Goal: Use online tool/utility: Utilize a website feature to perform a specific function

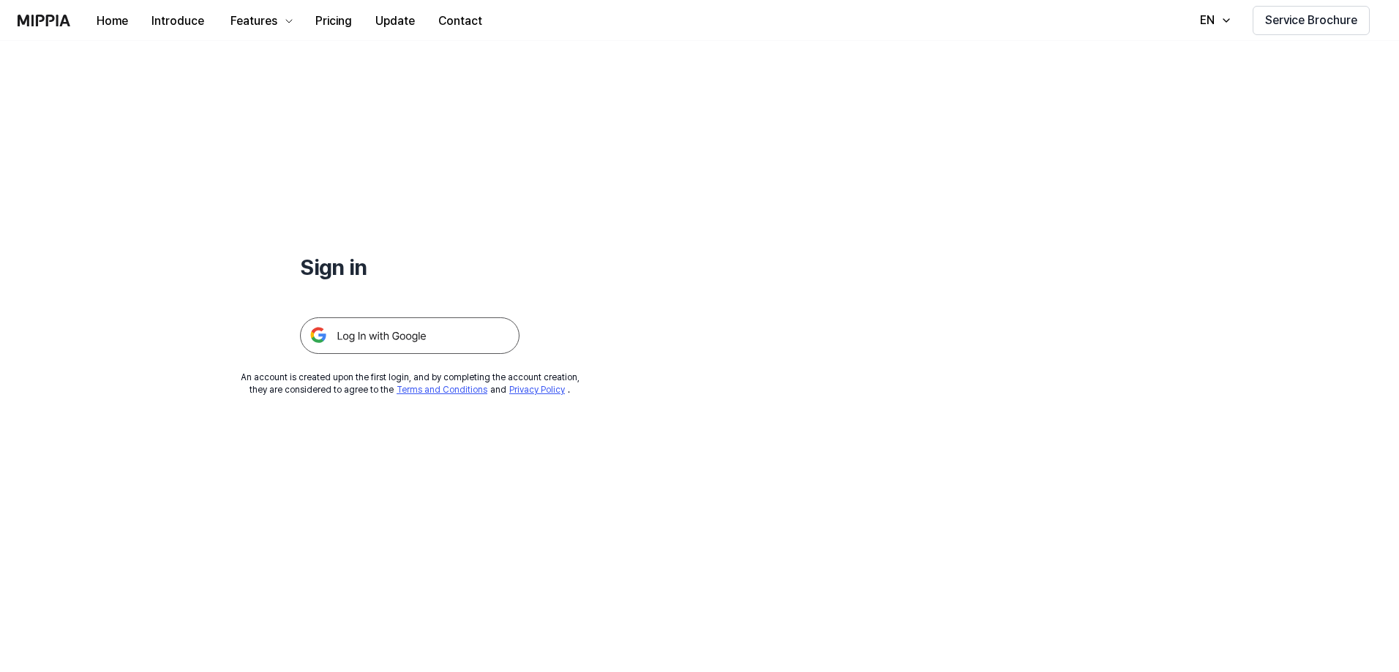
click at [414, 331] on img at bounding box center [410, 336] width 220 height 37
click at [470, 348] on img at bounding box center [410, 336] width 220 height 37
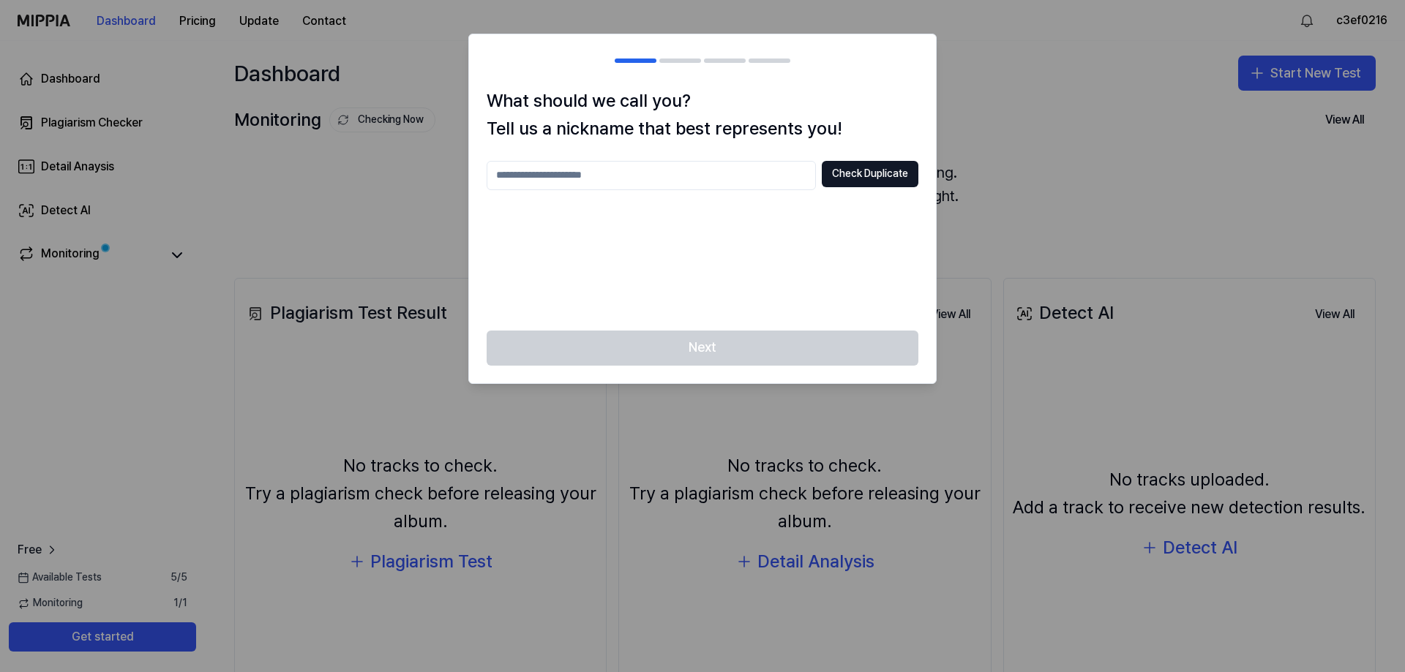
click at [762, 178] on input "text" at bounding box center [651, 175] width 329 height 29
type input "***"
click at [863, 171] on button "Check Duplicate" at bounding box center [870, 174] width 97 height 26
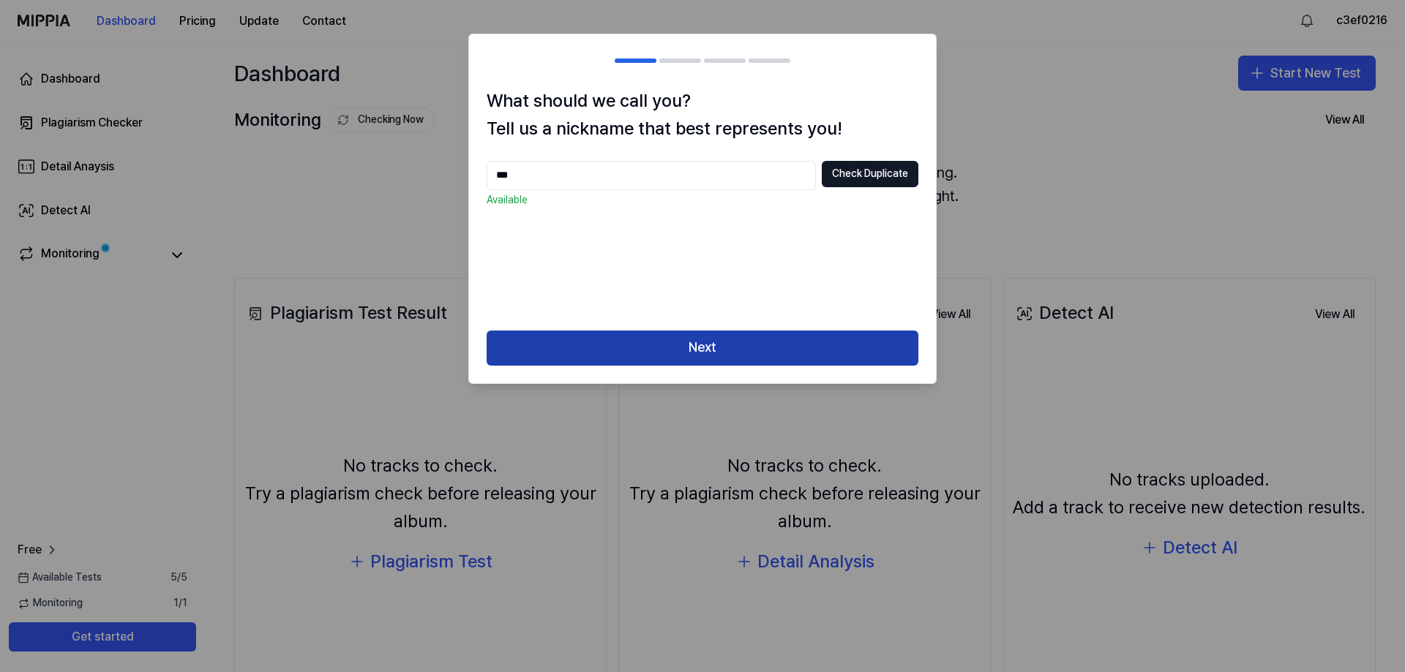
click at [739, 357] on button "Next" at bounding box center [703, 348] width 432 height 35
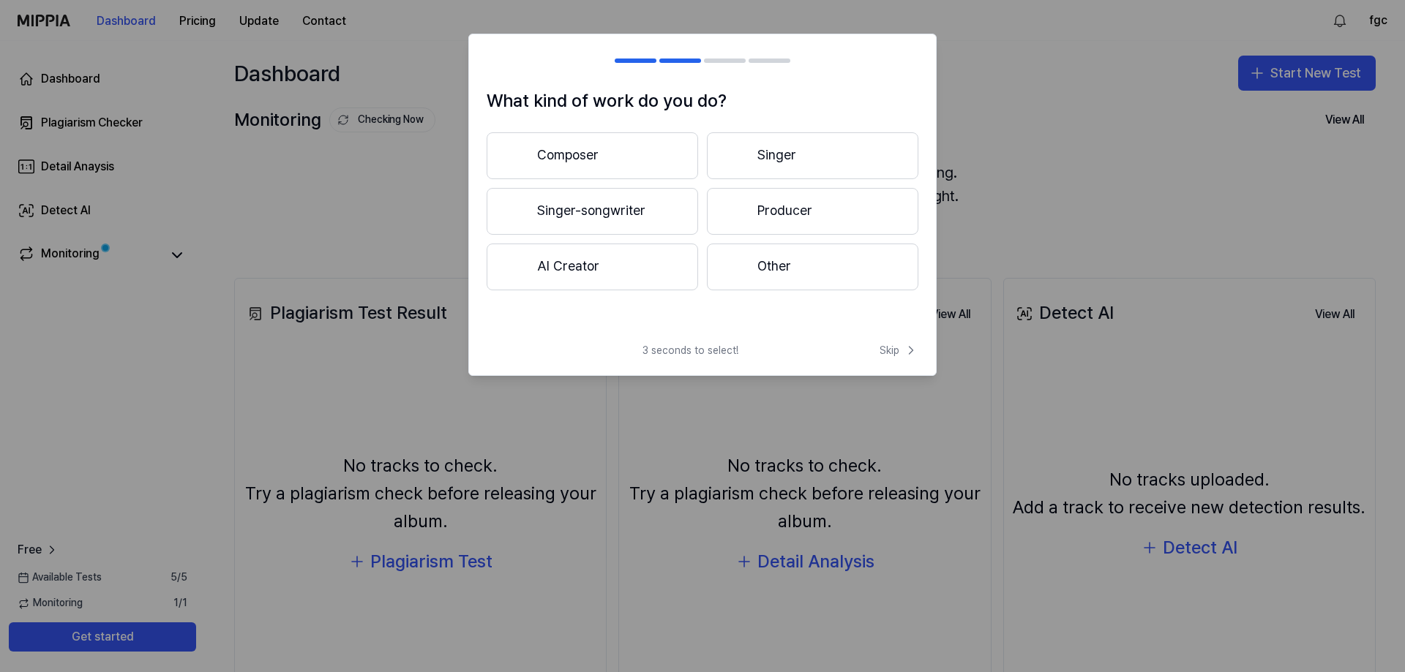
click at [816, 247] on button "Other" at bounding box center [812, 267] width 211 height 47
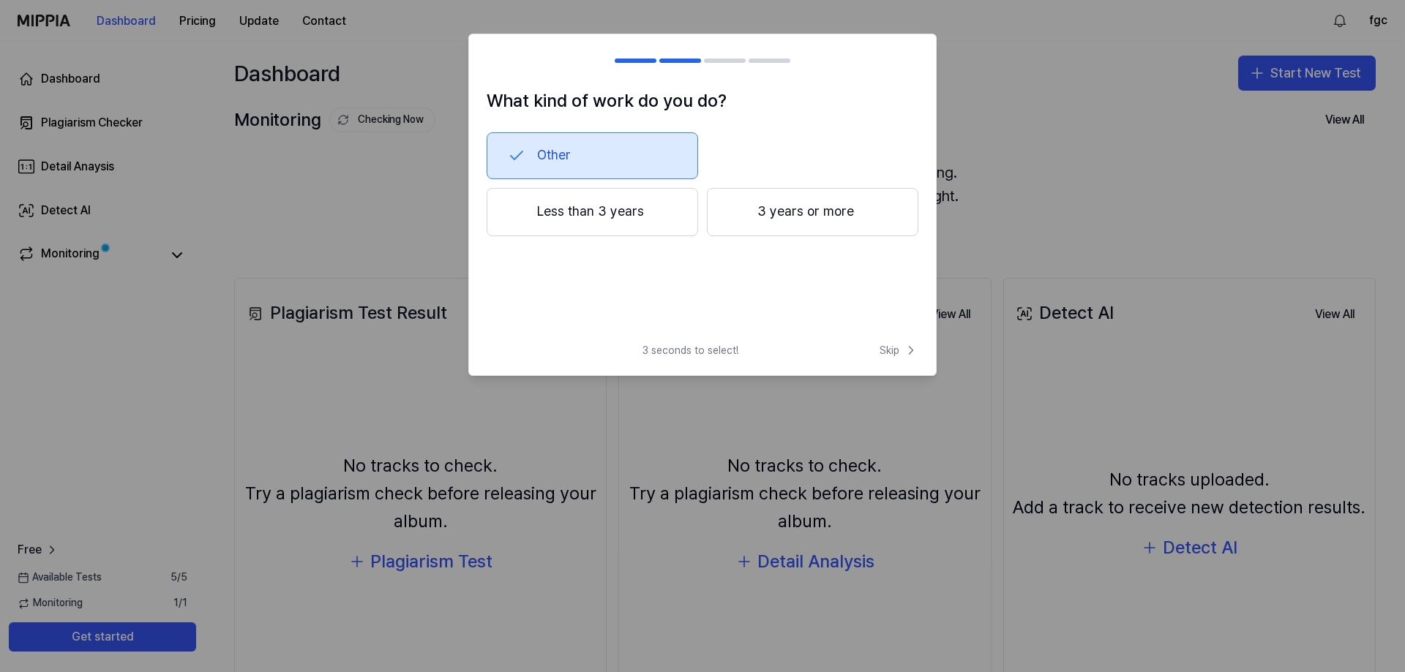
click at [789, 208] on button "3 years or more" at bounding box center [812, 212] width 211 height 48
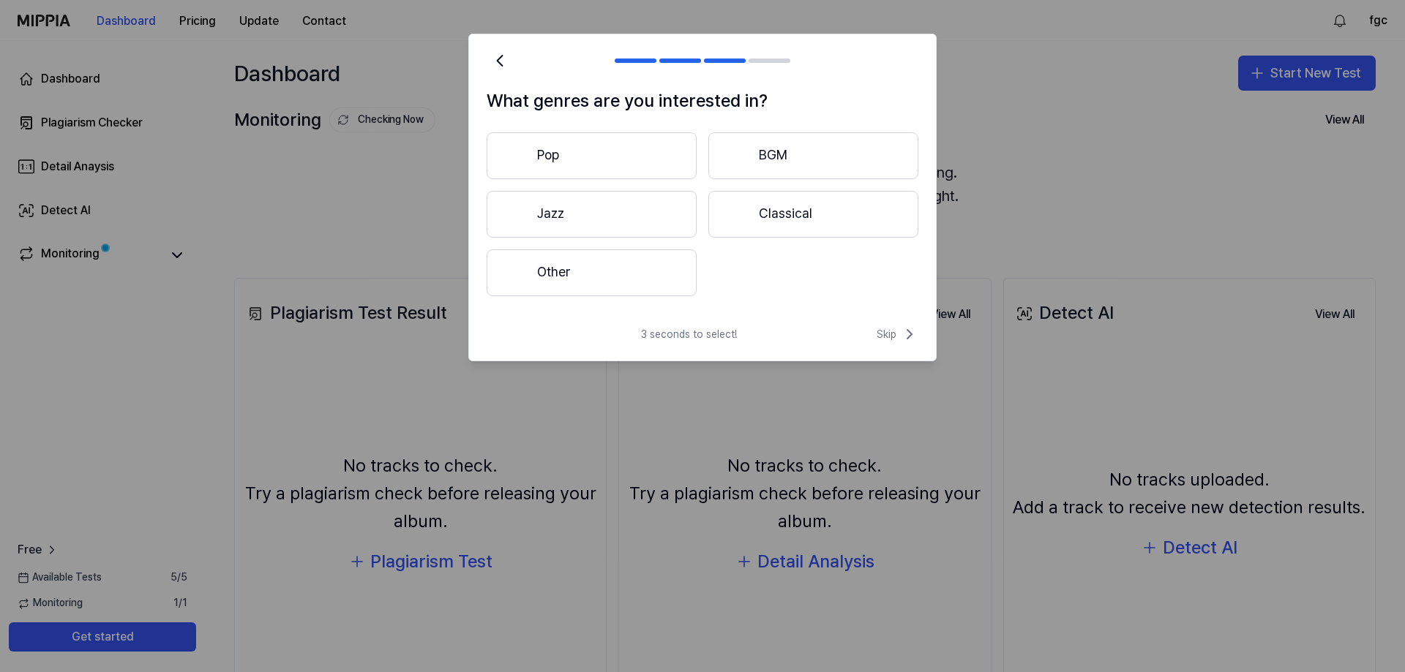
click at [622, 213] on button "Jazz" at bounding box center [592, 214] width 210 height 47
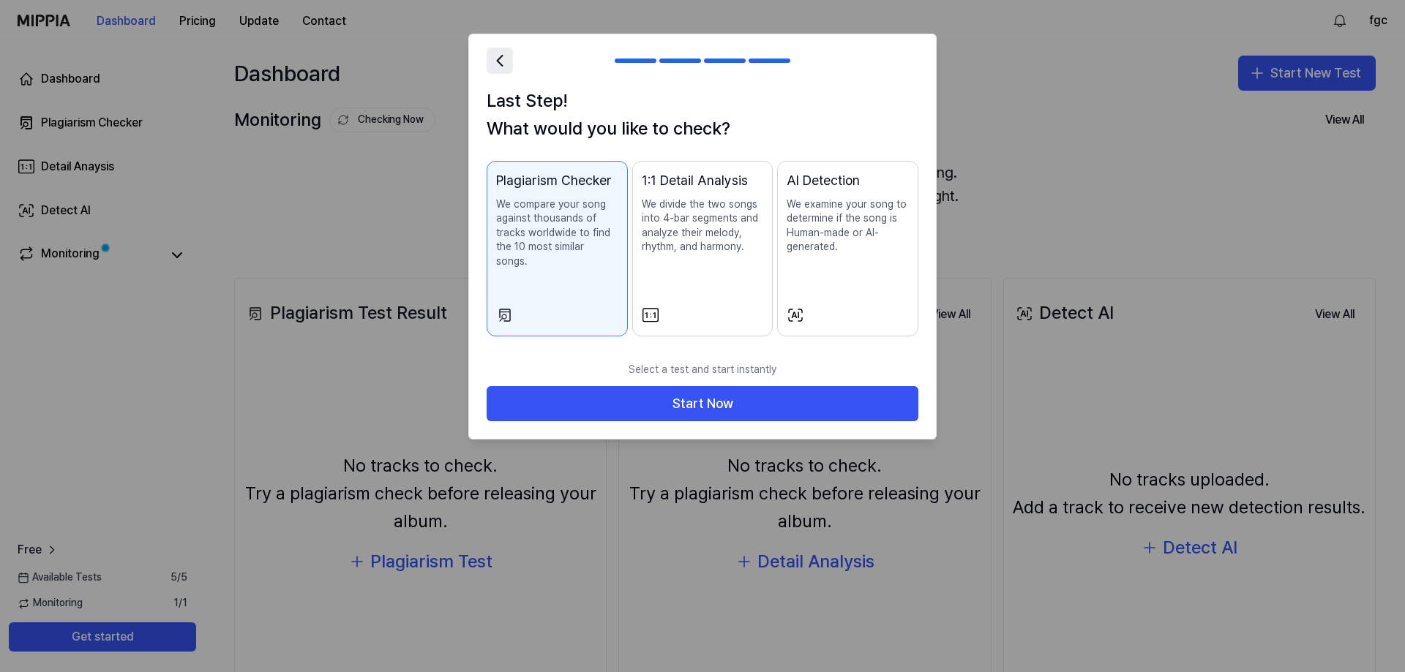
click at [497, 70] on button at bounding box center [500, 61] width 26 height 26
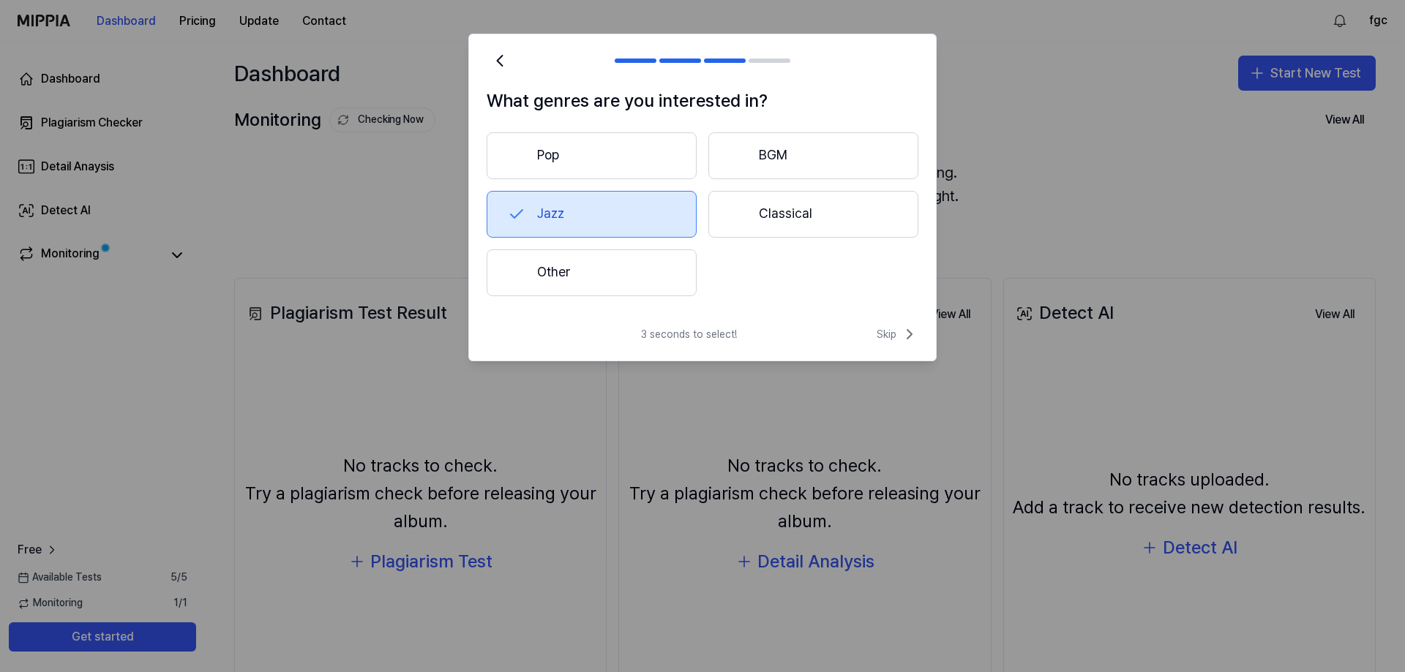
click at [759, 144] on button "BGM" at bounding box center [813, 155] width 210 height 47
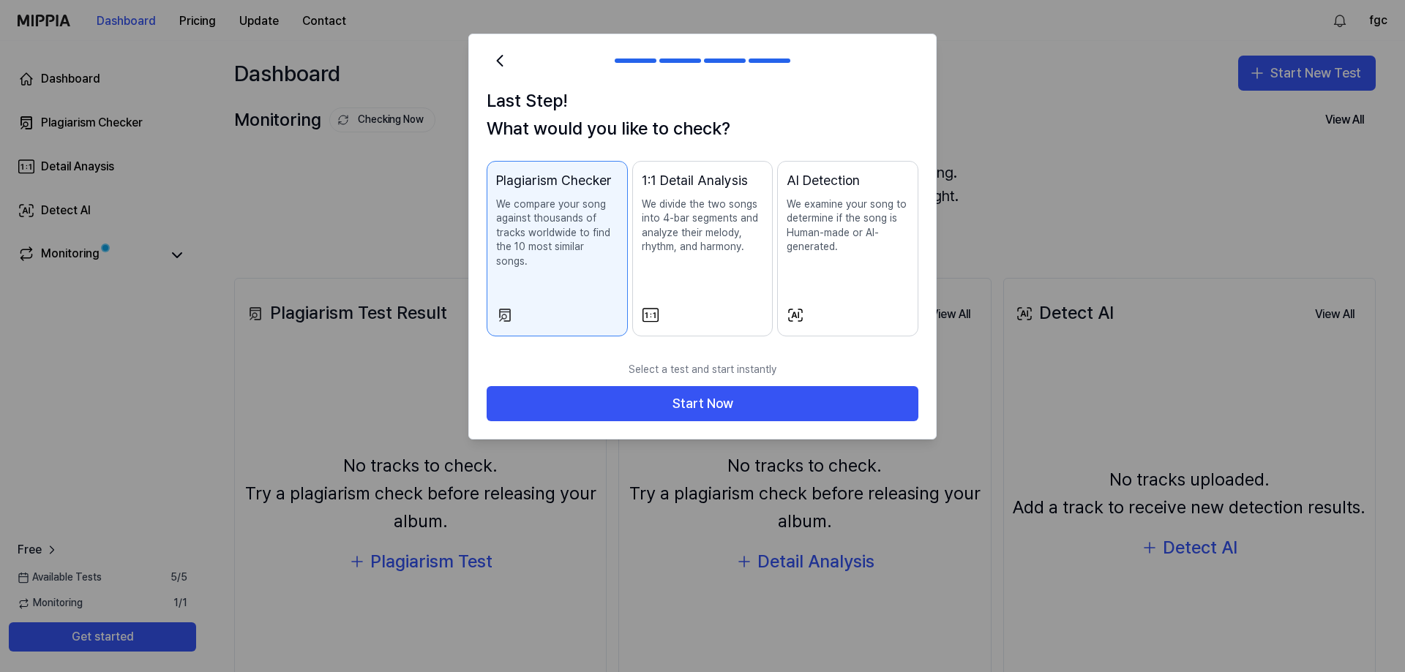
click at [495, 71] on button at bounding box center [500, 61] width 26 height 26
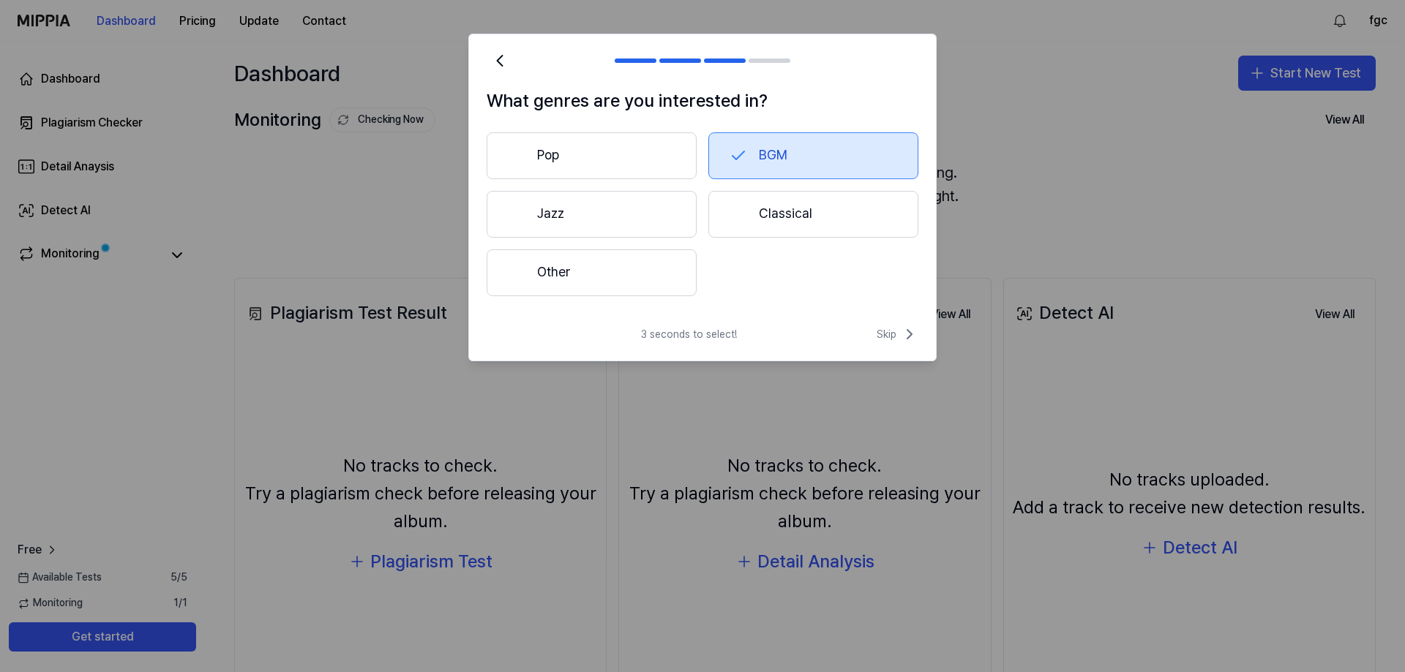
click at [556, 151] on button "Pop" at bounding box center [592, 155] width 210 height 47
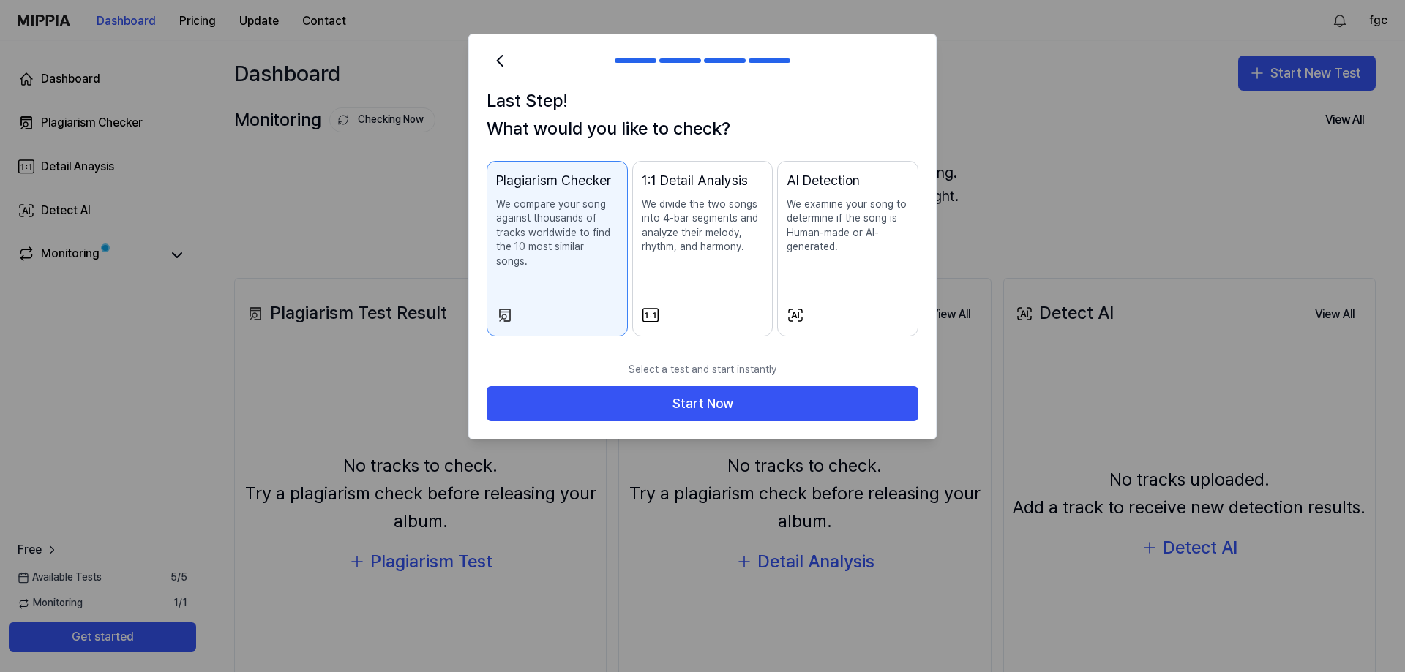
drag, startPoint x: 803, startPoint y: 376, endPoint x: 822, endPoint y: 261, distance: 116.3
click at [814, 263] on div "Last Step! What would you like to check? Plagiarism Checker We compare your son…" at bounding box center [702, 237] width 468 height 406
click at [822, 261] on div "AI Detection We examine your song to determine if the song is Human-made or AI-…" at bounding box center [848, 226] width 122 height 113
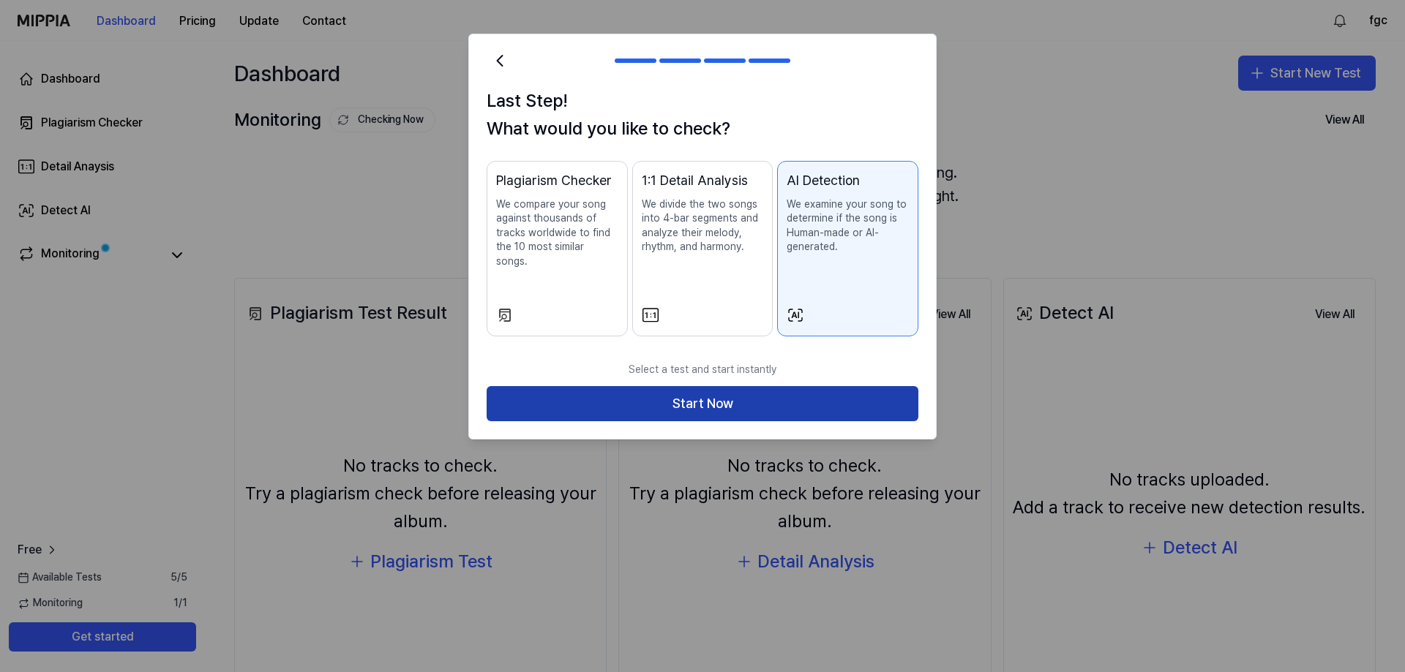
click at [760, 392] on button "Start Now" at bounding box center [703, 403] width 432 height 35
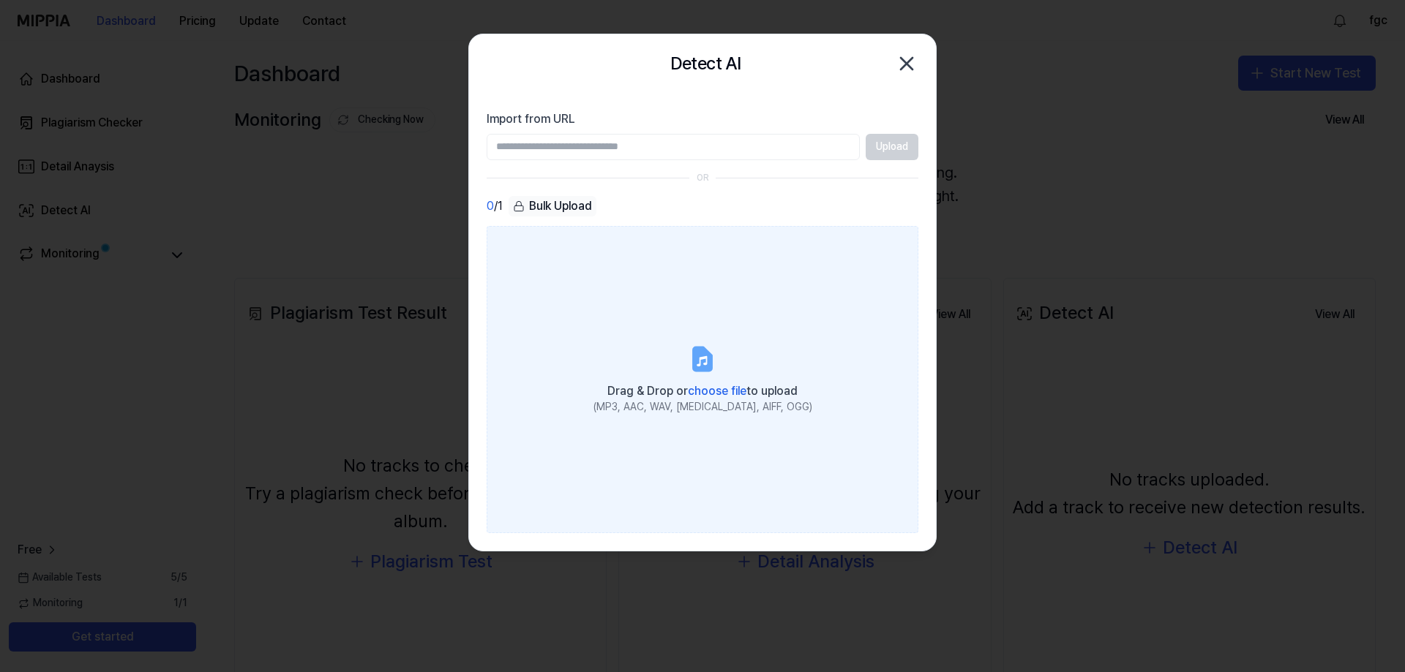
click at [703, 290] on label "Drag & Drop or choose file to upload (MP3, AAC, WAV, [MEDICAL_DATA], AIFF, OGG)" at bounding box center [703, 379] width 432 height 307
click at [0, 0] on input "Drag & Drop or choose file to upload (MP3, AAC, WAV, [MEDICAL_DATA], AIFF, OGG)" at bounding box center [0, 0] width 0 height 0
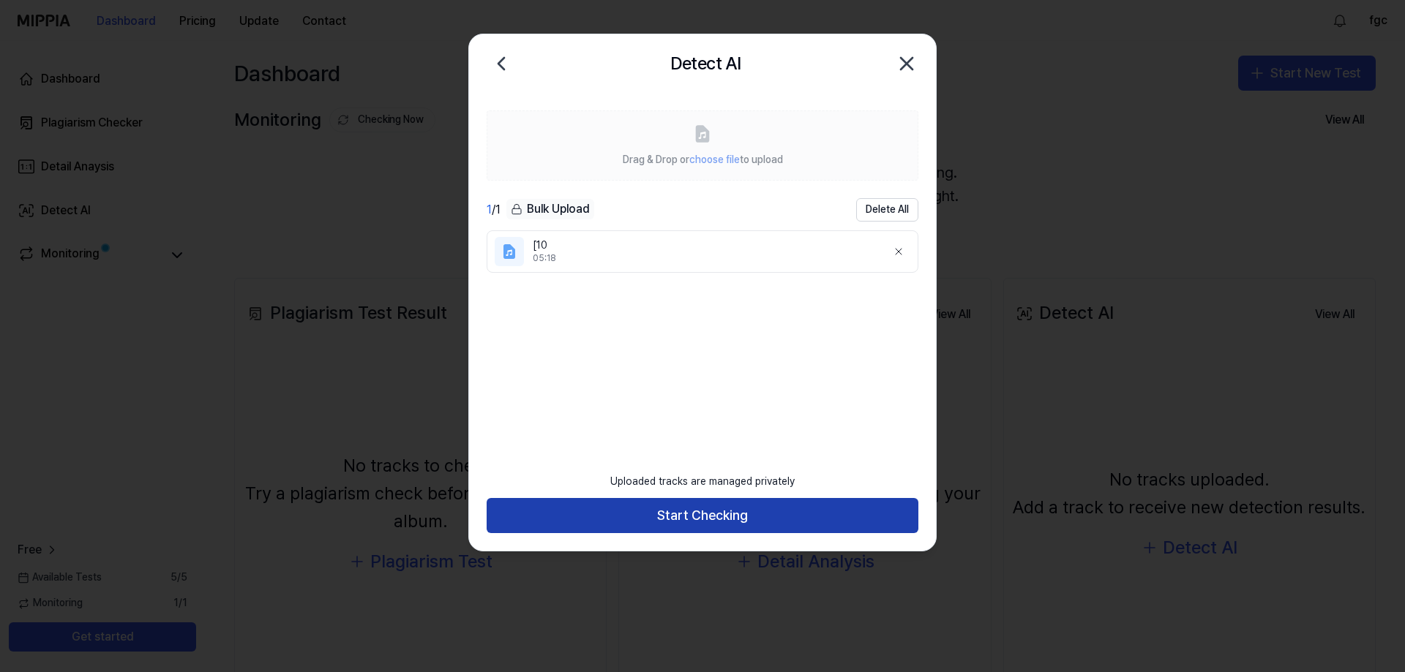
click at [676, 507] on button "Start Checking" at bounding box center [703, 515] width 432 height 35
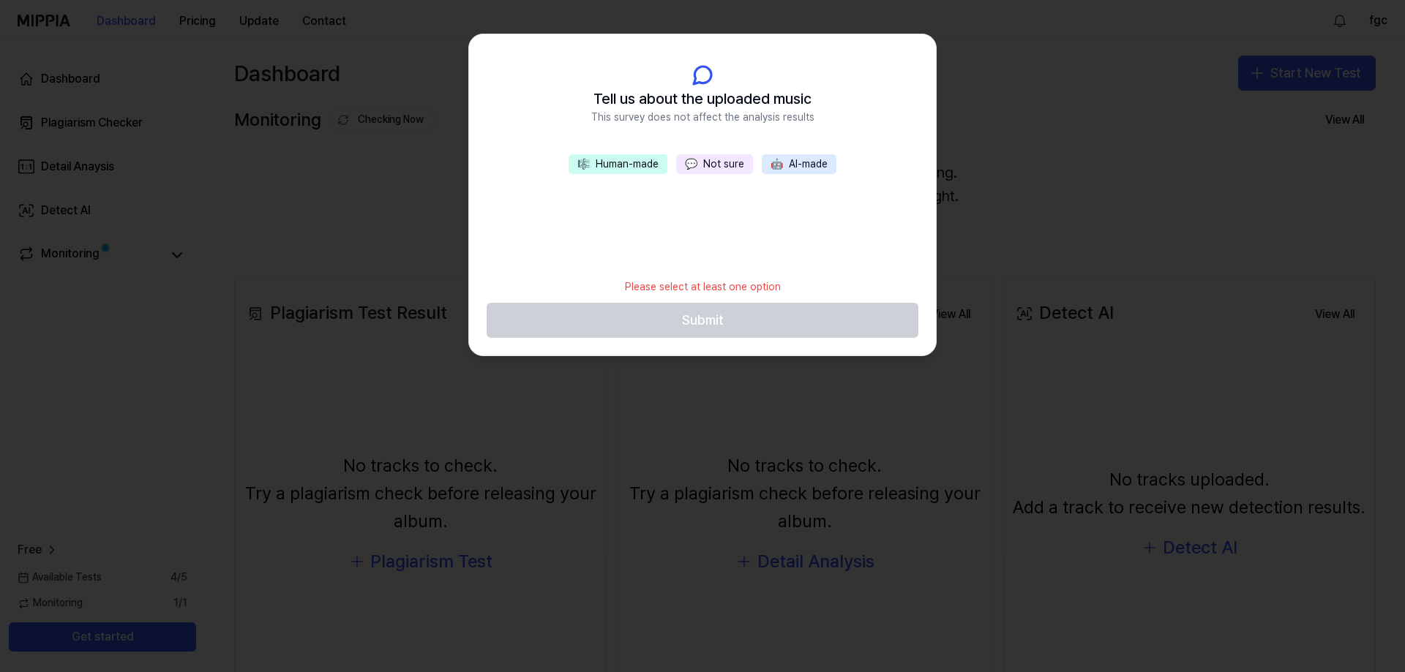
click at [722, 170] on button "💬 Not sure" at bounding box center [714, 164] width 77 height 20
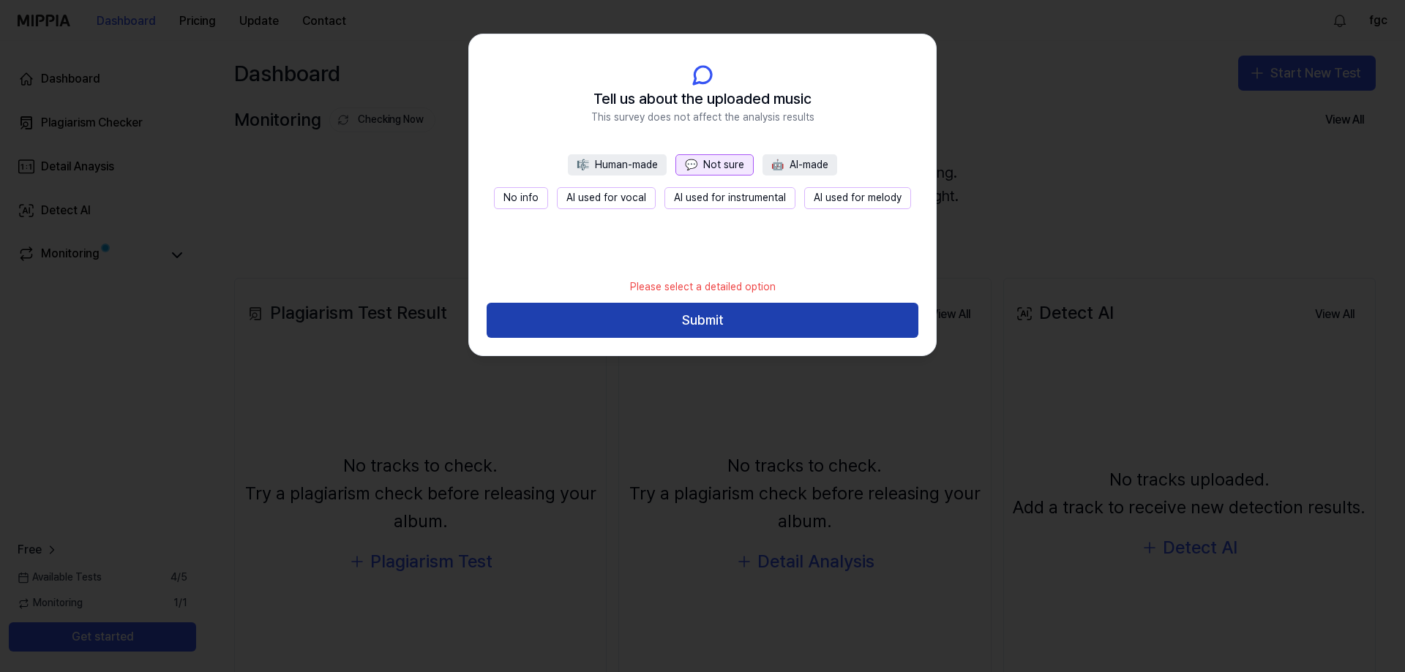
click at [731, 318] on button "Submit" at bounding box center [703, 320] width 432 height 35
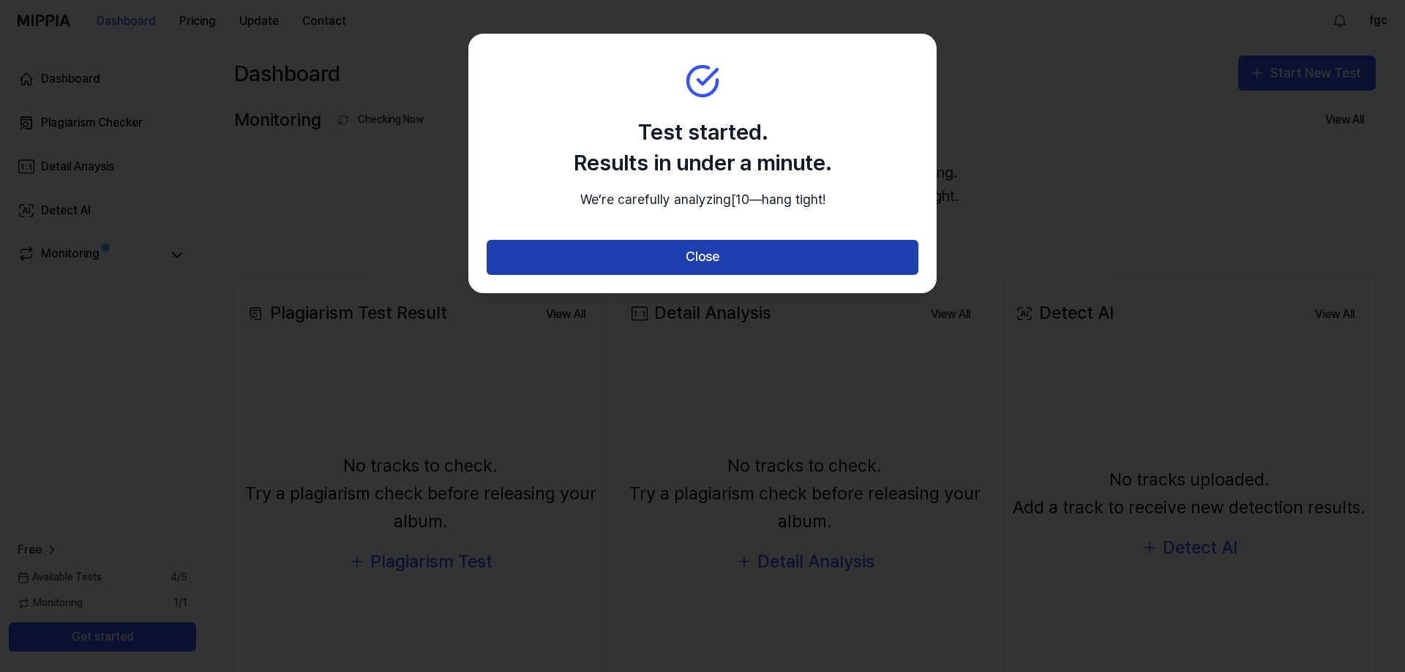
click at [724, 271] on button "Close" at bounding box center [703, 257] width 432 height 35
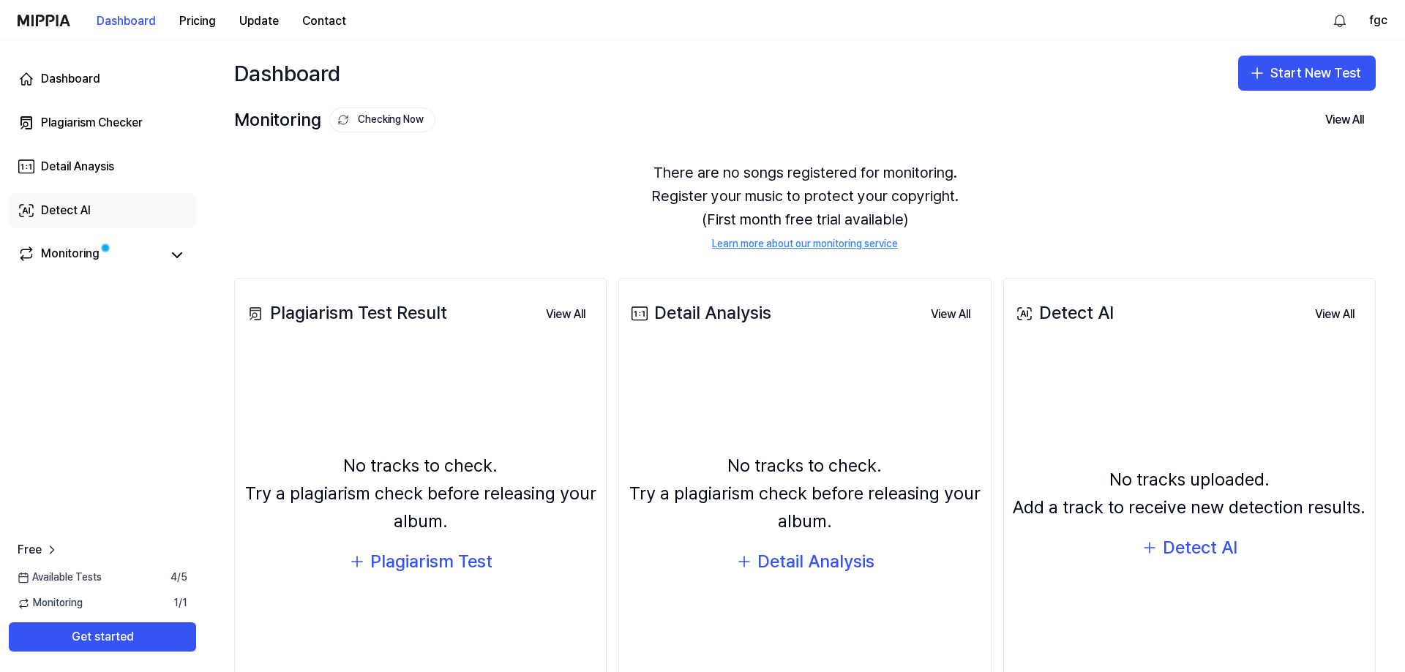
click at [95, 211] on link "Detect AI" at bounding box center [102, 210] width 187 height 35
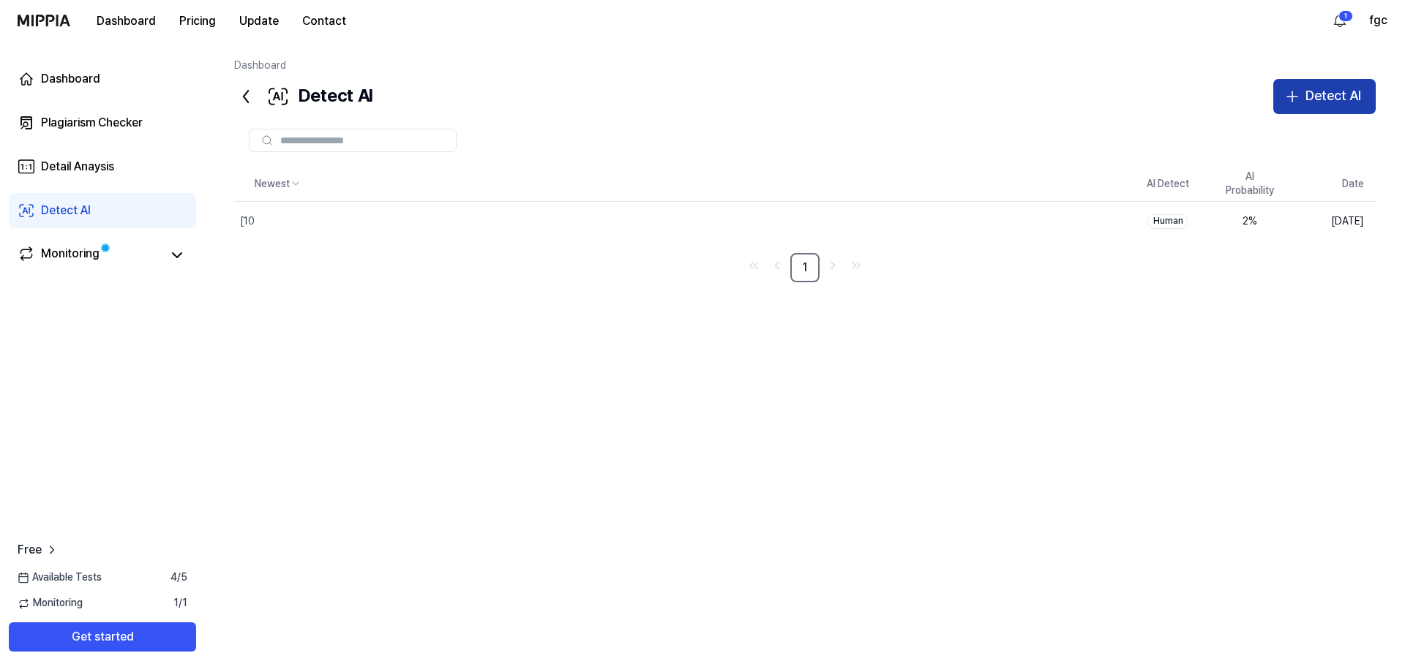
click at [1310, 94] on div "Detect AI" at bounding box center [1333, 96] width 56 height 21
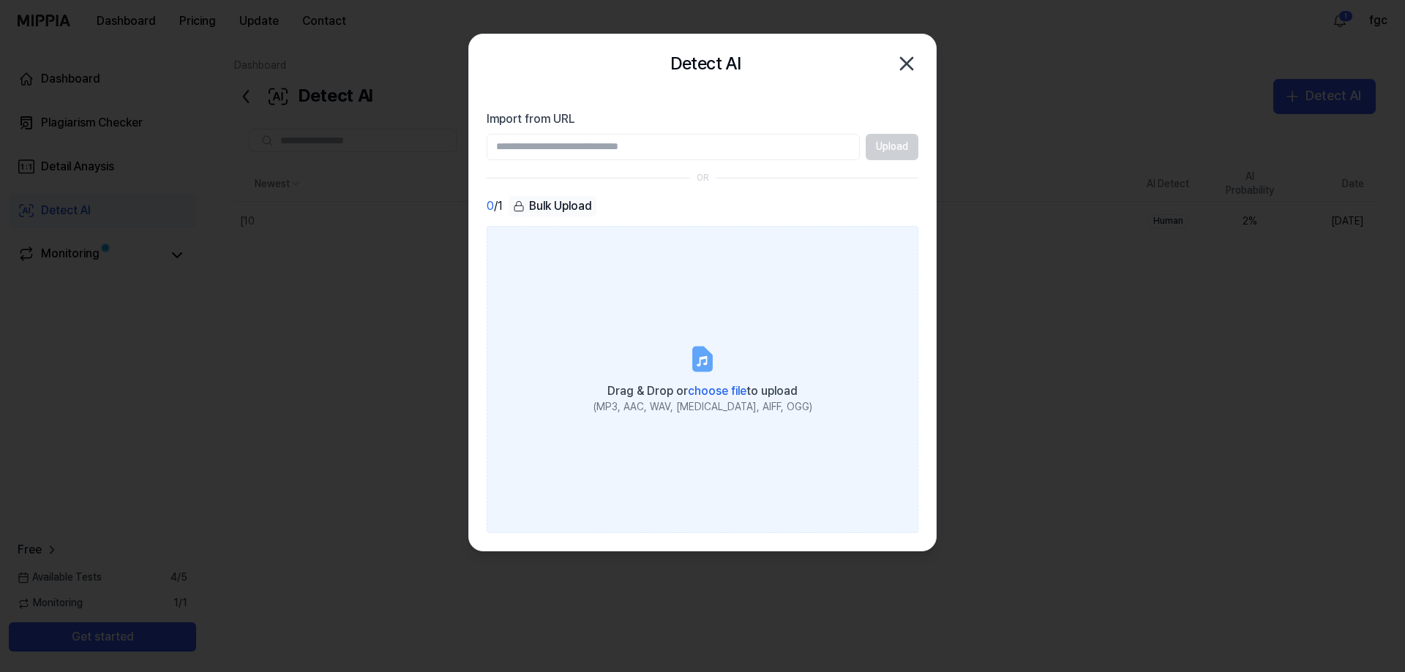
click at [707, 361] on icon at bounding box center [702, 361] width 10 height 10
click at [0, 0] on input "Drag & Drop or choose file to upload (MP3, AAC, WAV, [MEDICAL_DATA], AIFF, OGG)" at bounding box center [0, 0] width 0 height 0
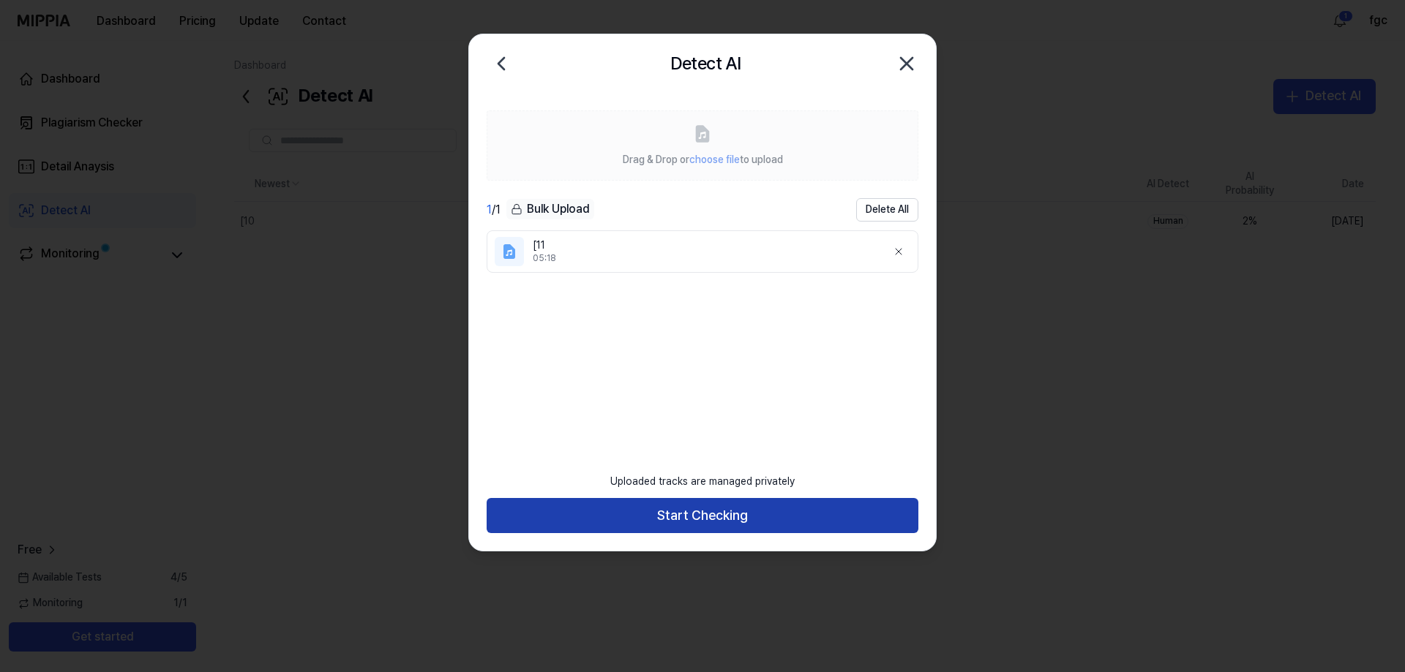
click at [704, 508] on button "Start Checking" at bounding box center [703, 515] width 432 height 35
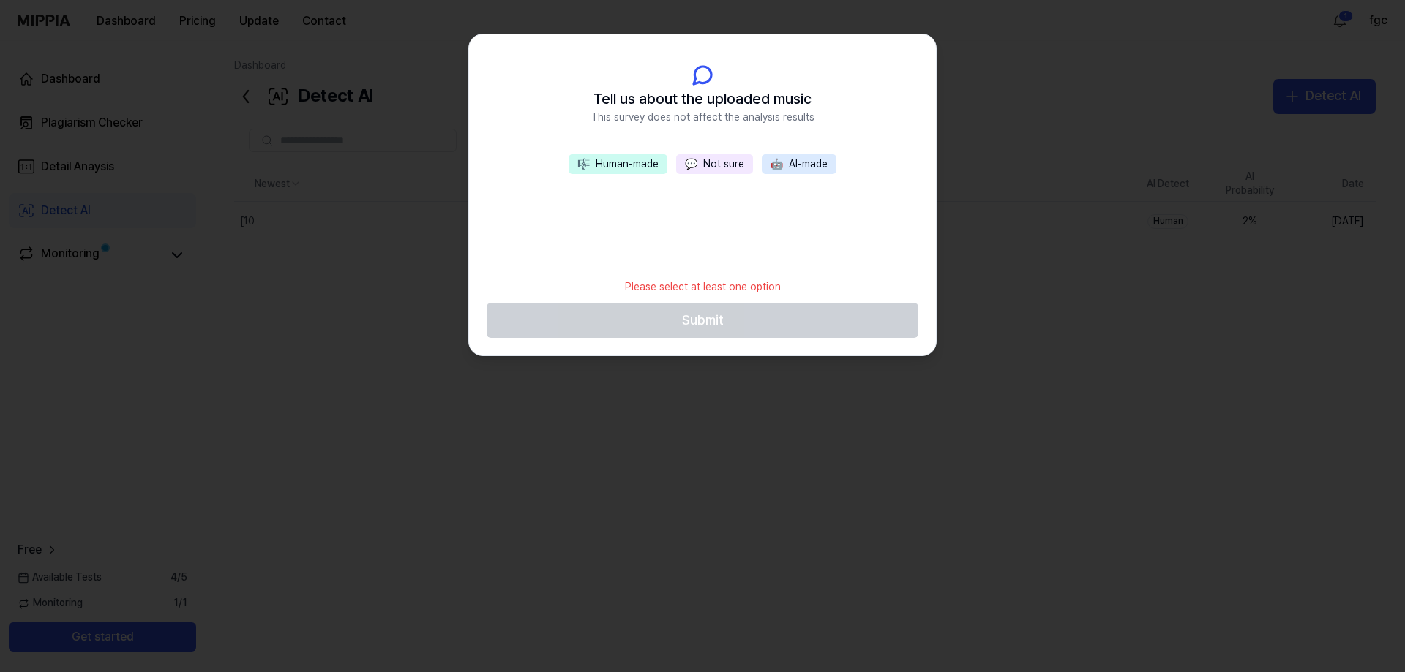
click at [722, 163] on button "💬 Not sure" at bounding box center [714, 164] width 77 height 20
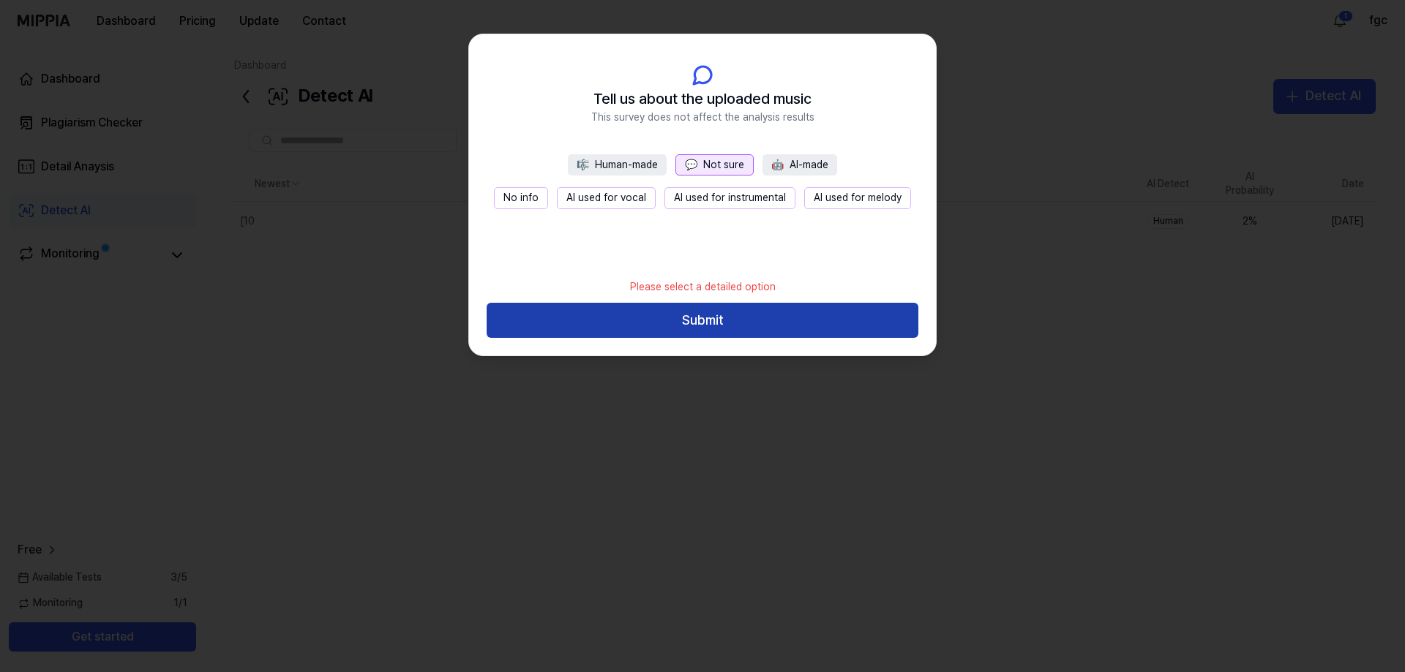
click at [719, 312] on button "Submit" at bounding box center [703, 320] width 432 height 35
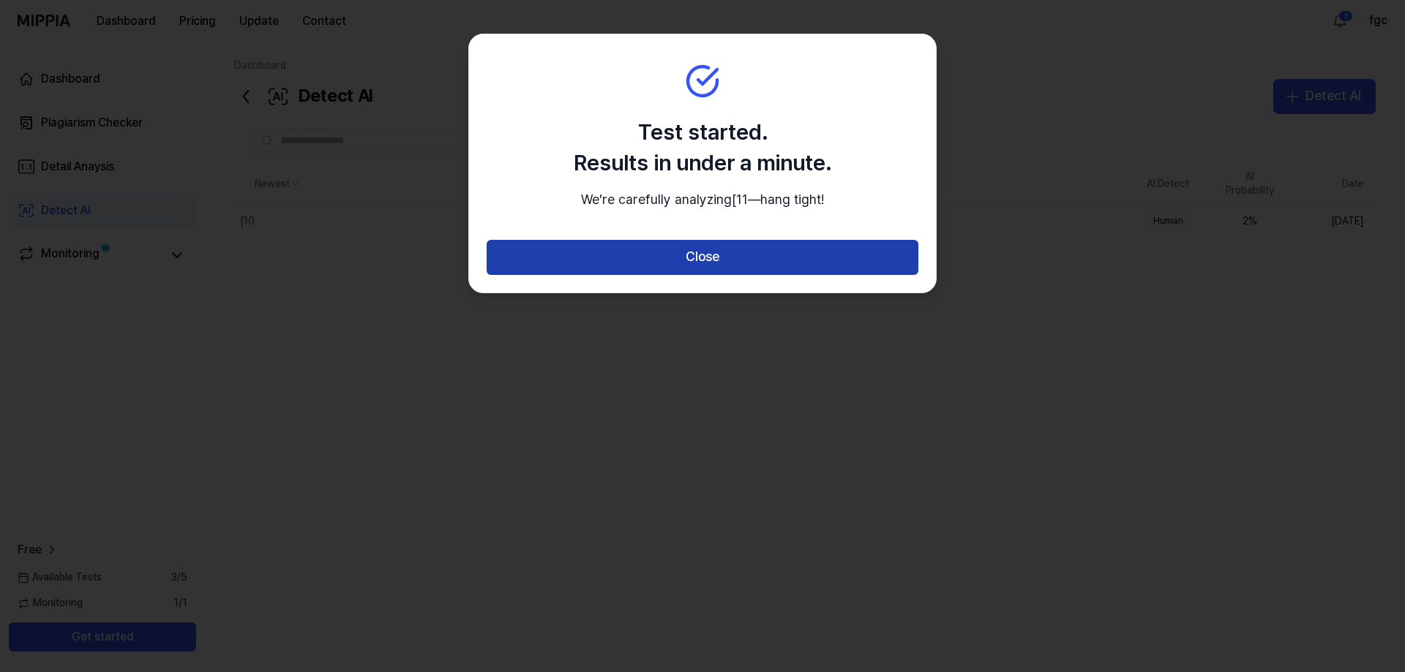
click at [732, 275] on button "Close" at bounding box center [703, 257] width 432 height 35
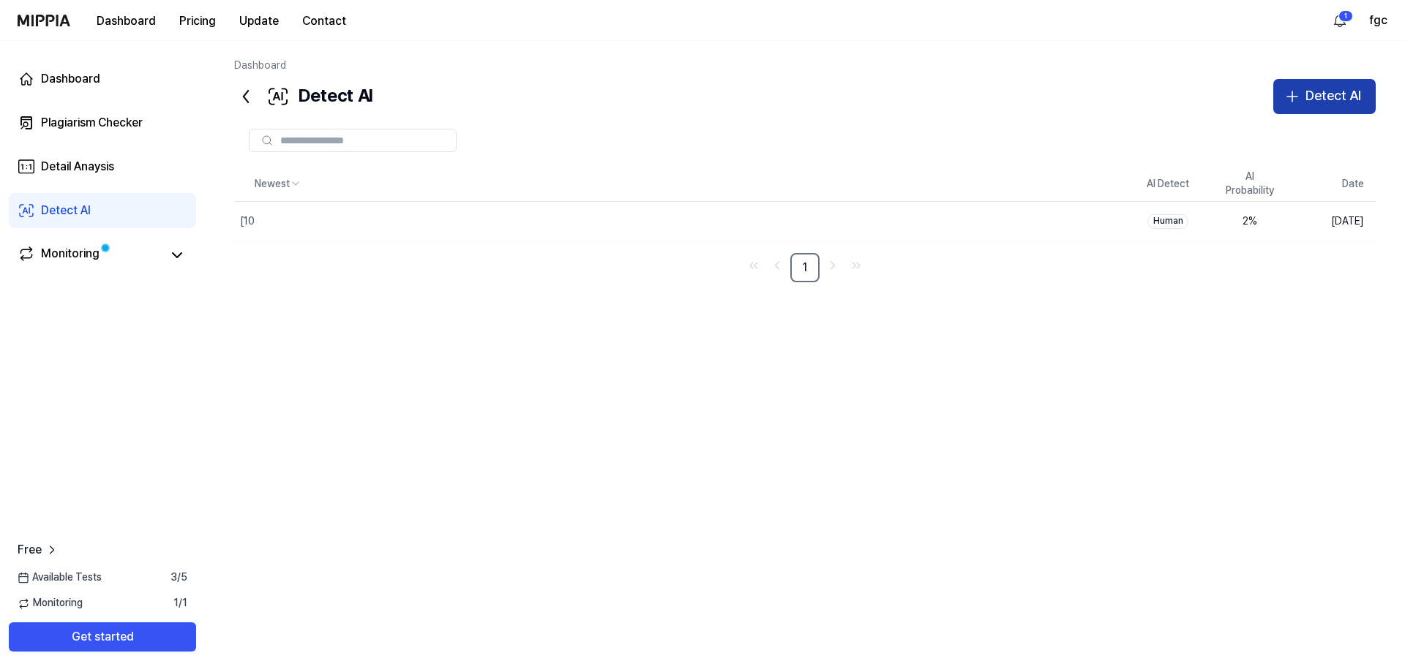
click at [1316, 101] on div "Detect AI" at bounding box center [1333, 96] width 56 height 21
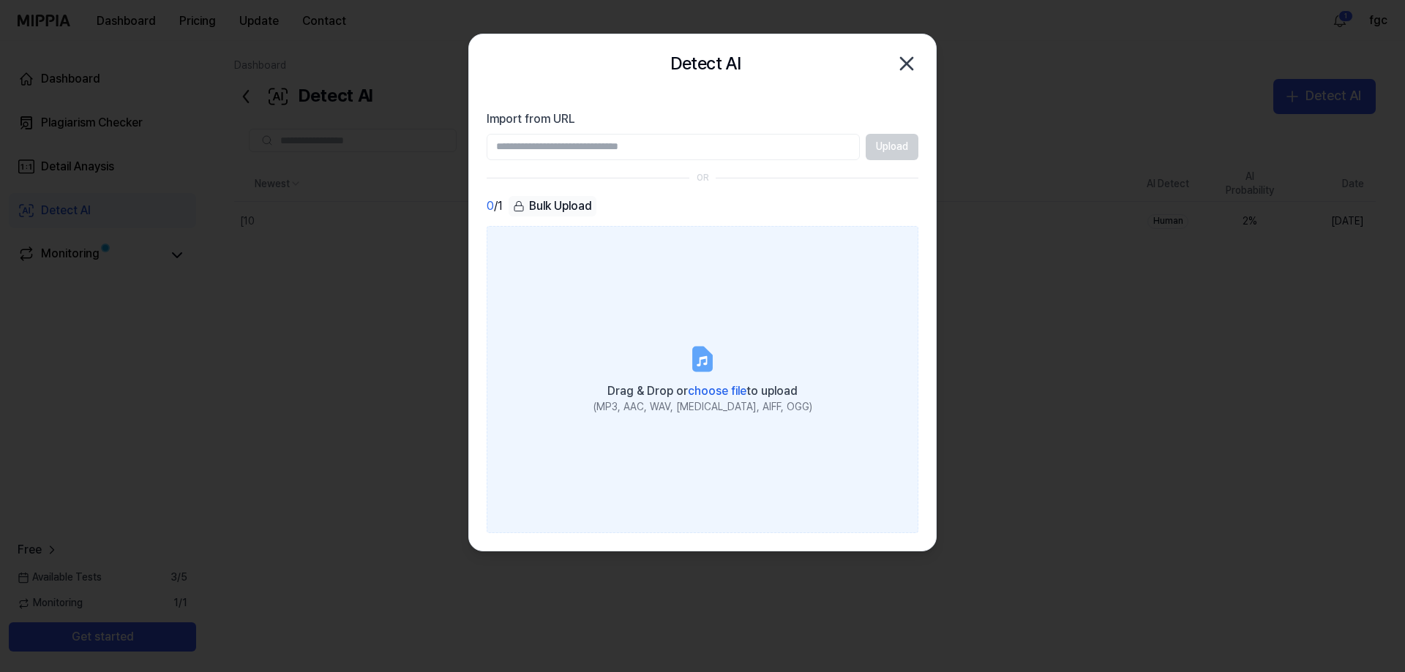
click at [734, 337] on label "Drag & Drop or choose file to upload (MP3, AAC, WAV, [MEDICAL_DATA], AIFF, OGG)" at bounding box center [703, 379] width 432 height 307
click at [0, 0] on input "Drag & Drop or choose file to upload (MP3, AAC, WAV, [MEDICAL_DATA], AIFF, OGG)" at bounding box center [0, 0] width 0 height 0
click at [705, 358] on icon at bounding box center [702, 361] width 10 height 10
click at [0, 0] on input "Drag & Drop or choose file to upload (MP3, AAC, WAV, [MEDICAL_DATA], AIFF, OGG)" at bounding box center [0, 0] width 0 height 0
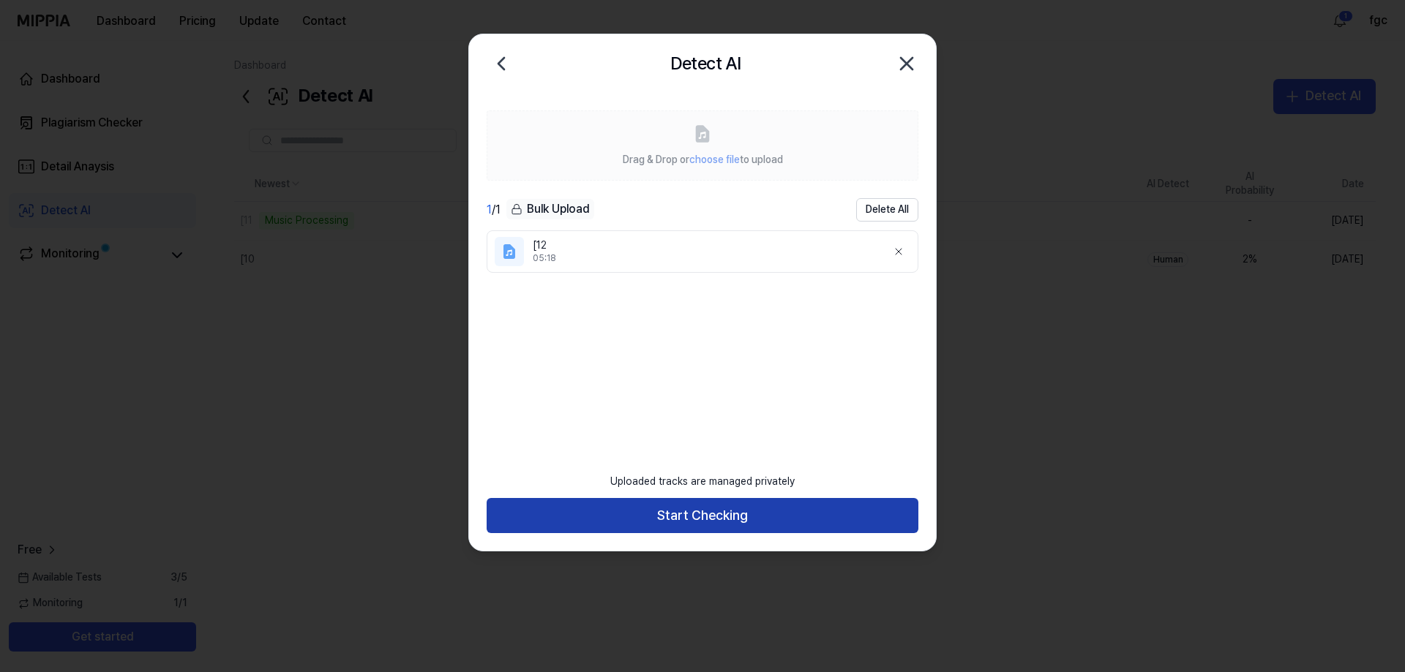
click at [727, 509] on button "Start Checking" at bounding box center [703, 515] width 432 height 35
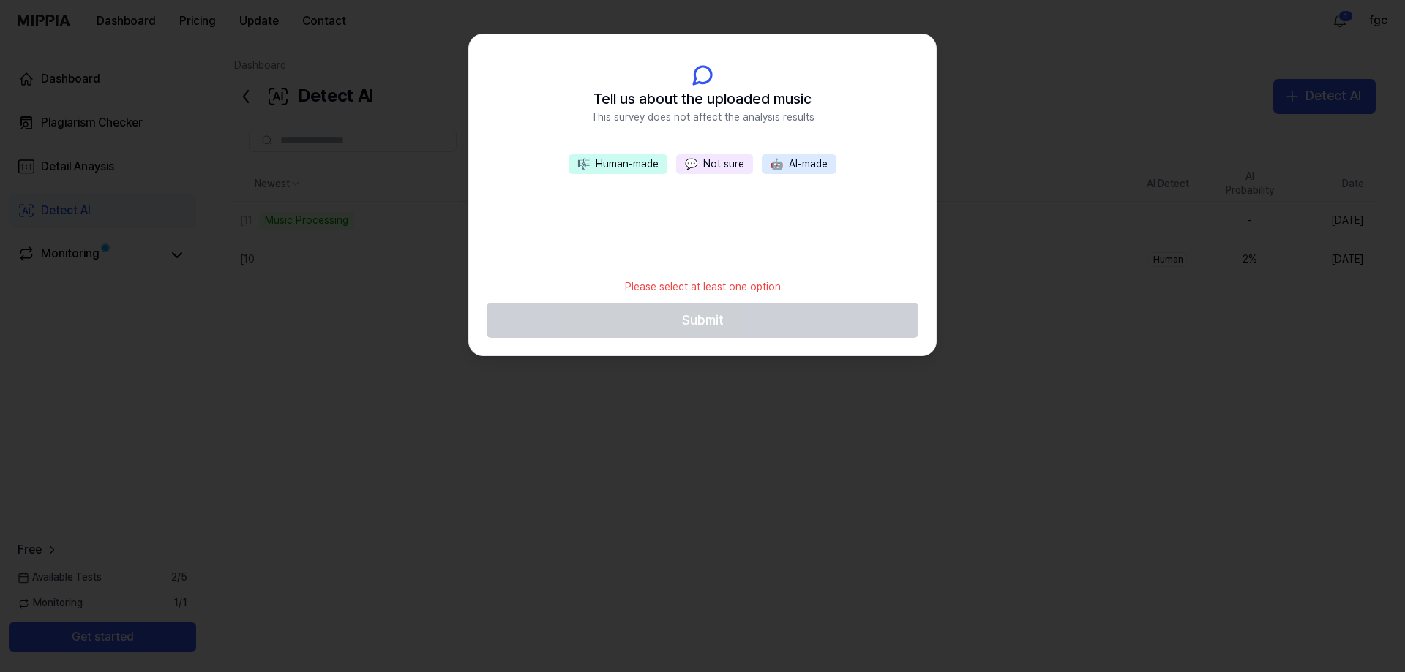
click at [714, 178] on div "🎼 Human-made 💬 Not sure 🤖 AI-made" at bounding box center [702, 212] width 467 height 117
click at [714, 173] on button "💬 Not sure" at bounding box center [714, 164] width 77 height 20
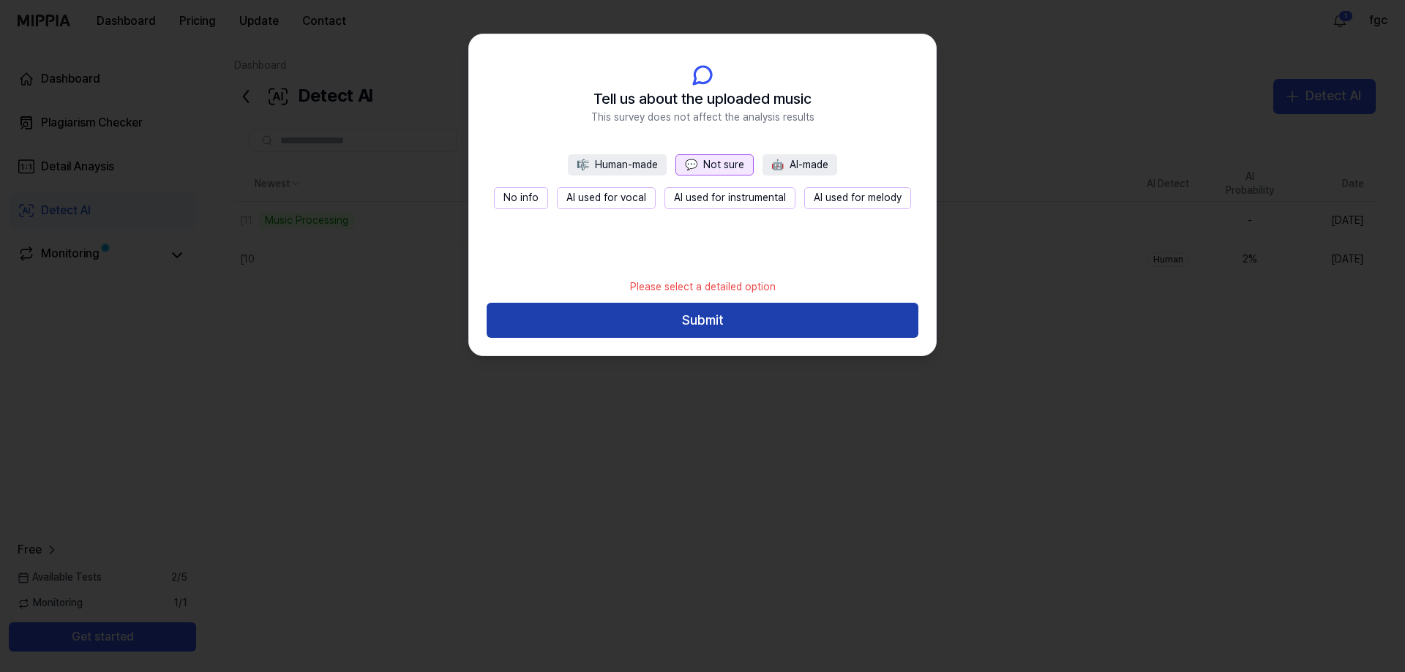
click at [740, 315] on button "Submit" at bounding box center [703, 320] width 432 height 35
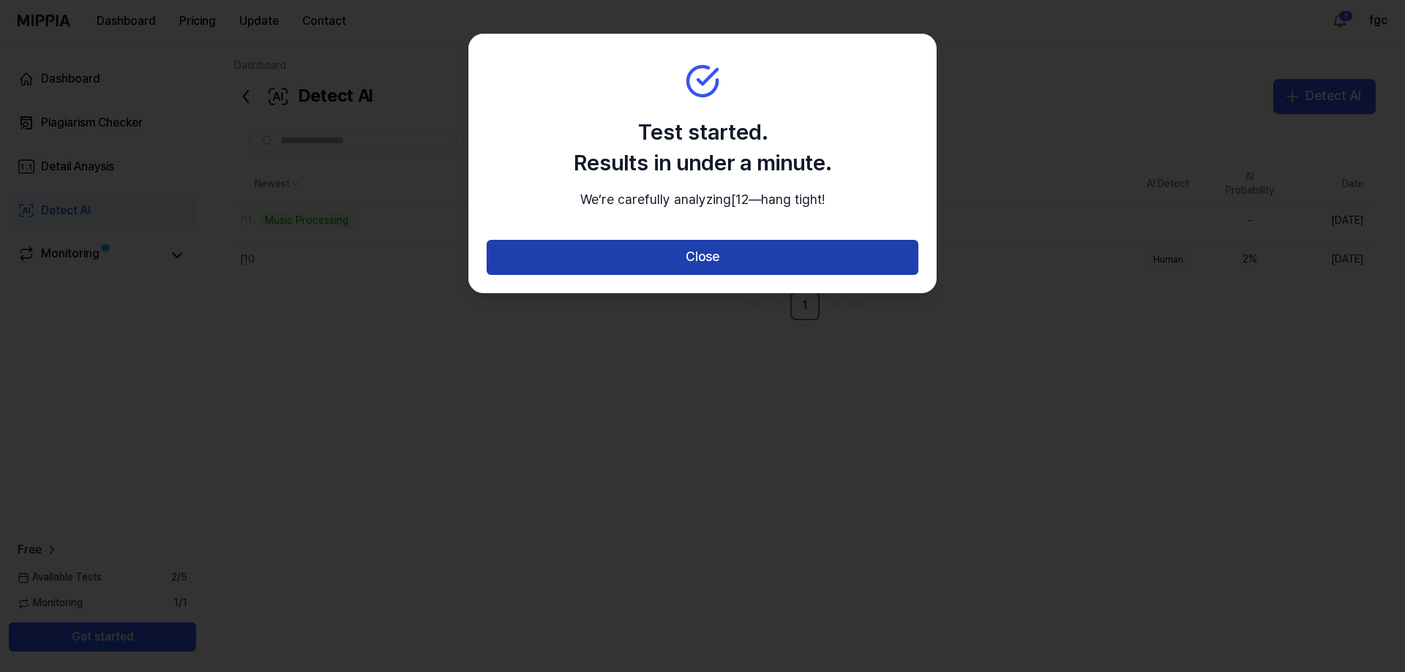
click at [743, 275] on button "Close" at bounding box center [703, 257] width 432 height 35
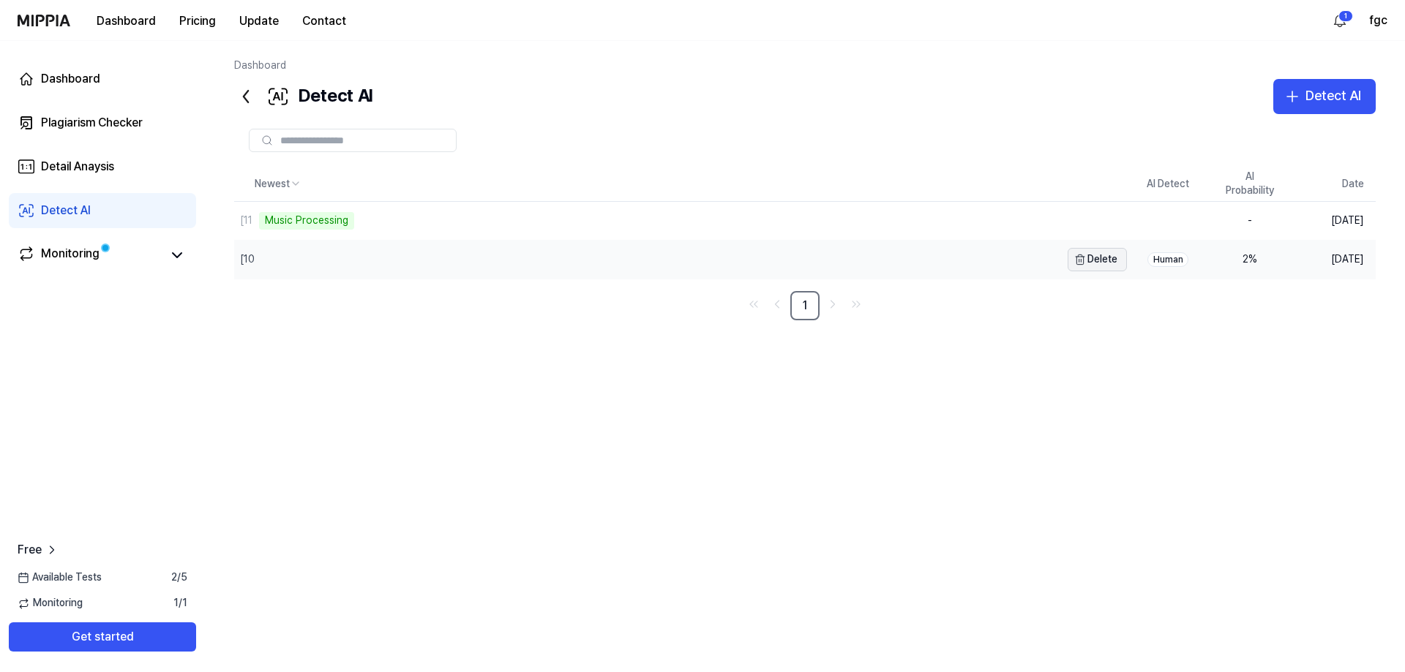
click at [1087, 261] on button "Delete" at bounding box center [1097, 259] width 59 height 23
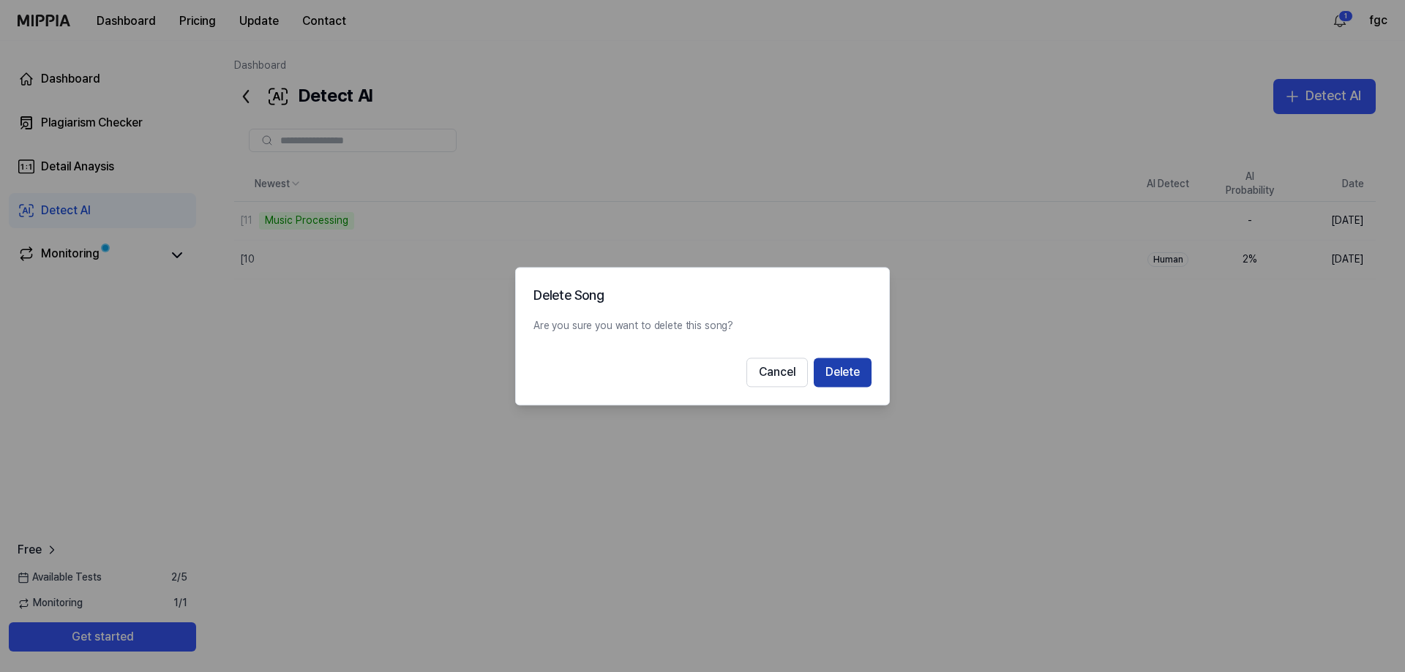
click at [849, 367] on button "Delete" at bounding box center [843, 372] width 58 height 29
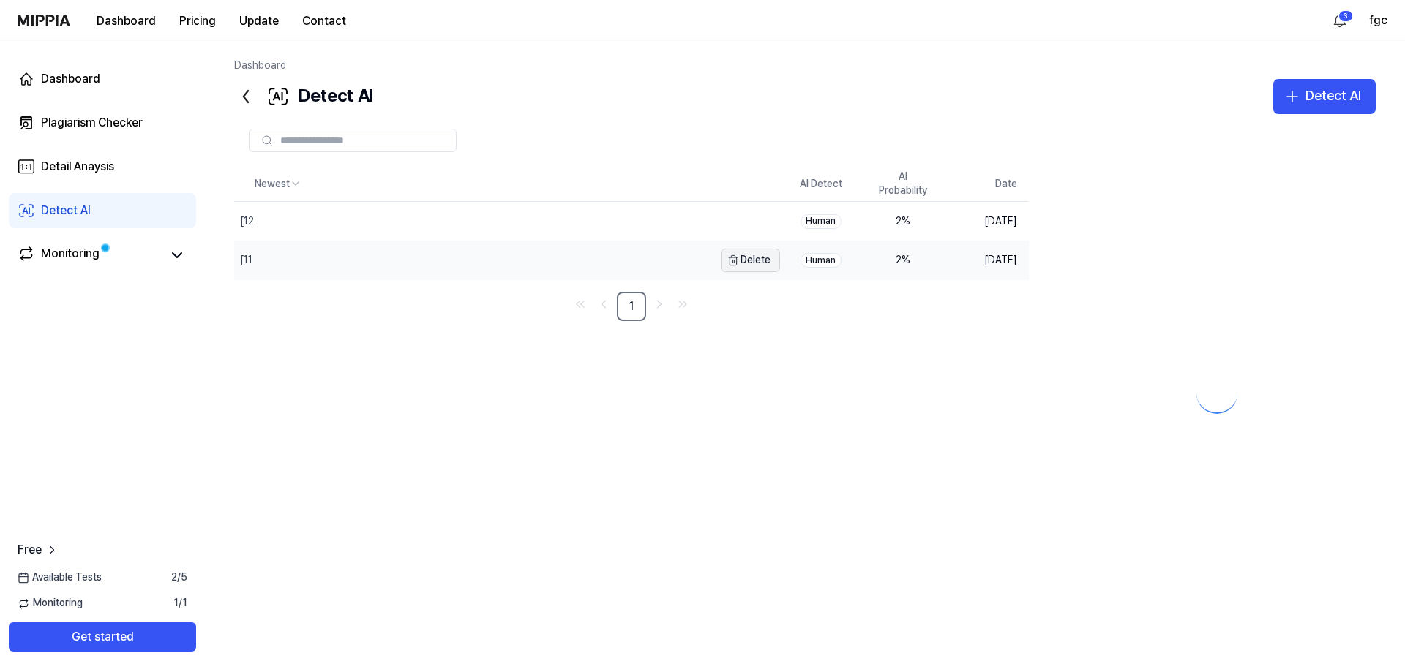
click at [765, 262] on button "Delete" at bounding box center [750, 260] width 59 height 23
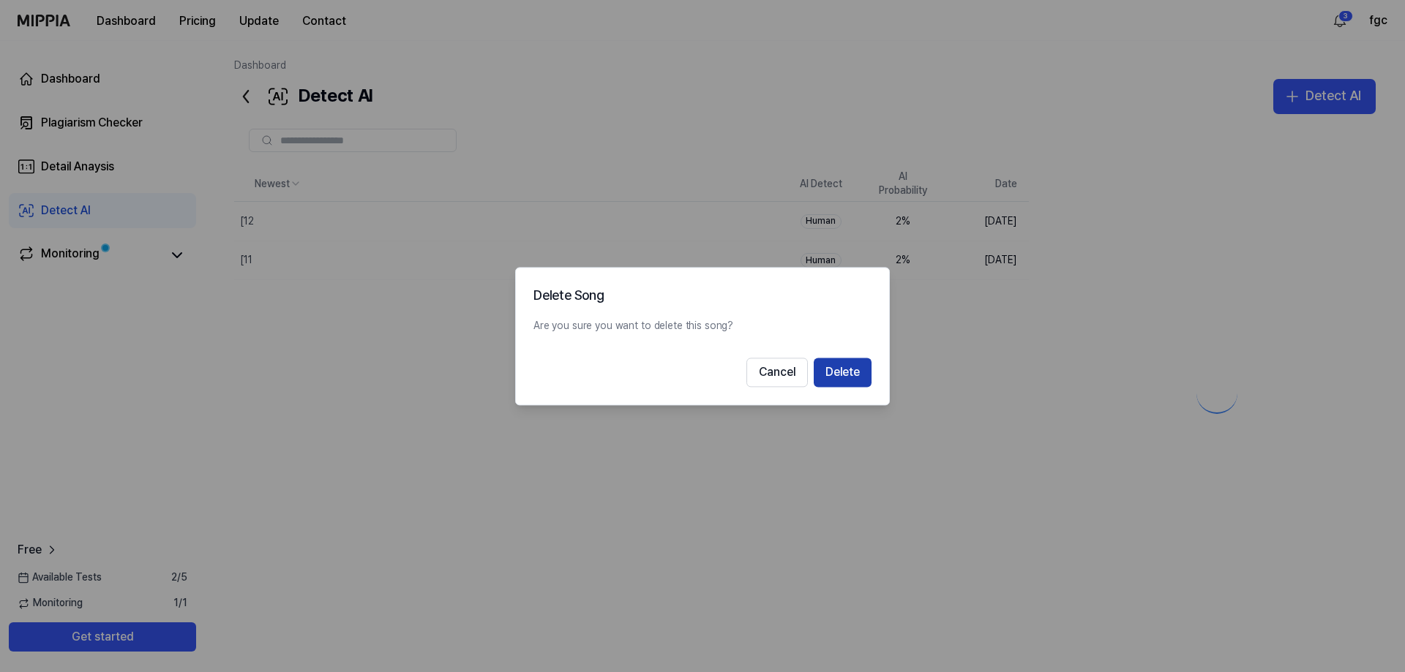
click at [836, 371] on button "Delete" at bounding box center [843, 372] width 58 height 29
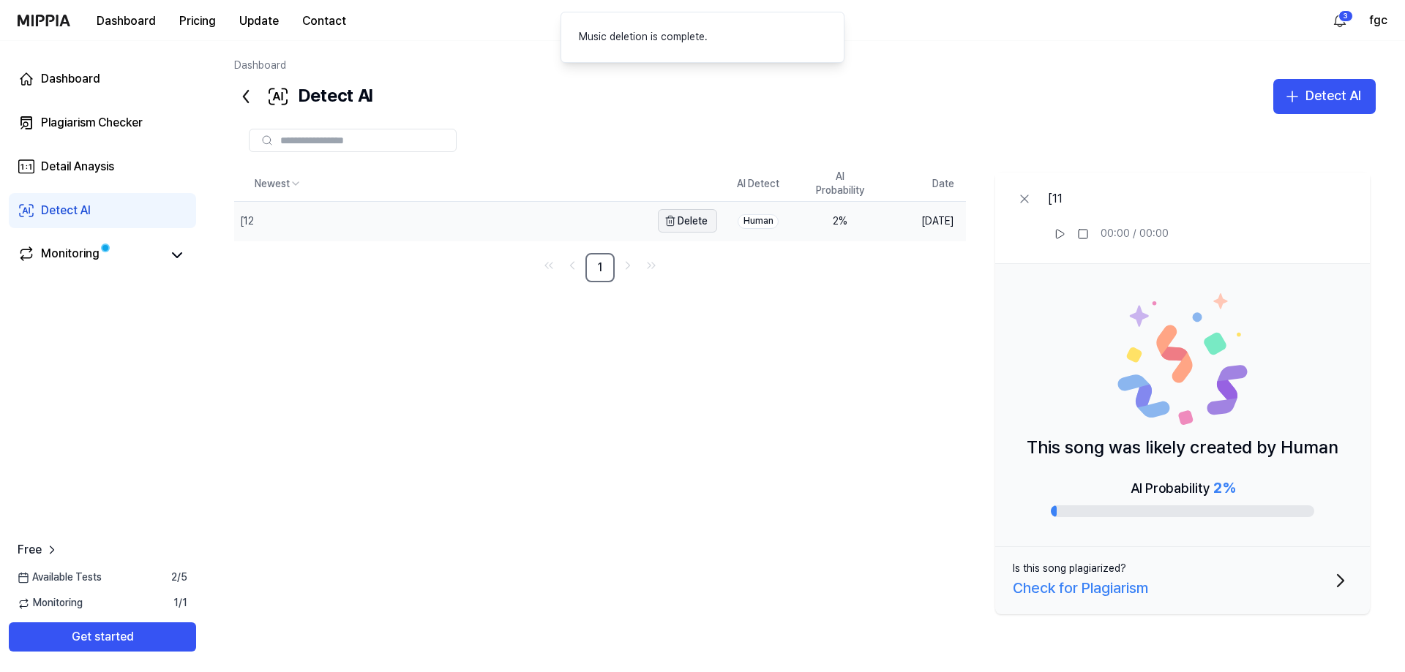
click at [701, 219] on button "Delete" at bounding box center [687, 220] width 59 height 23
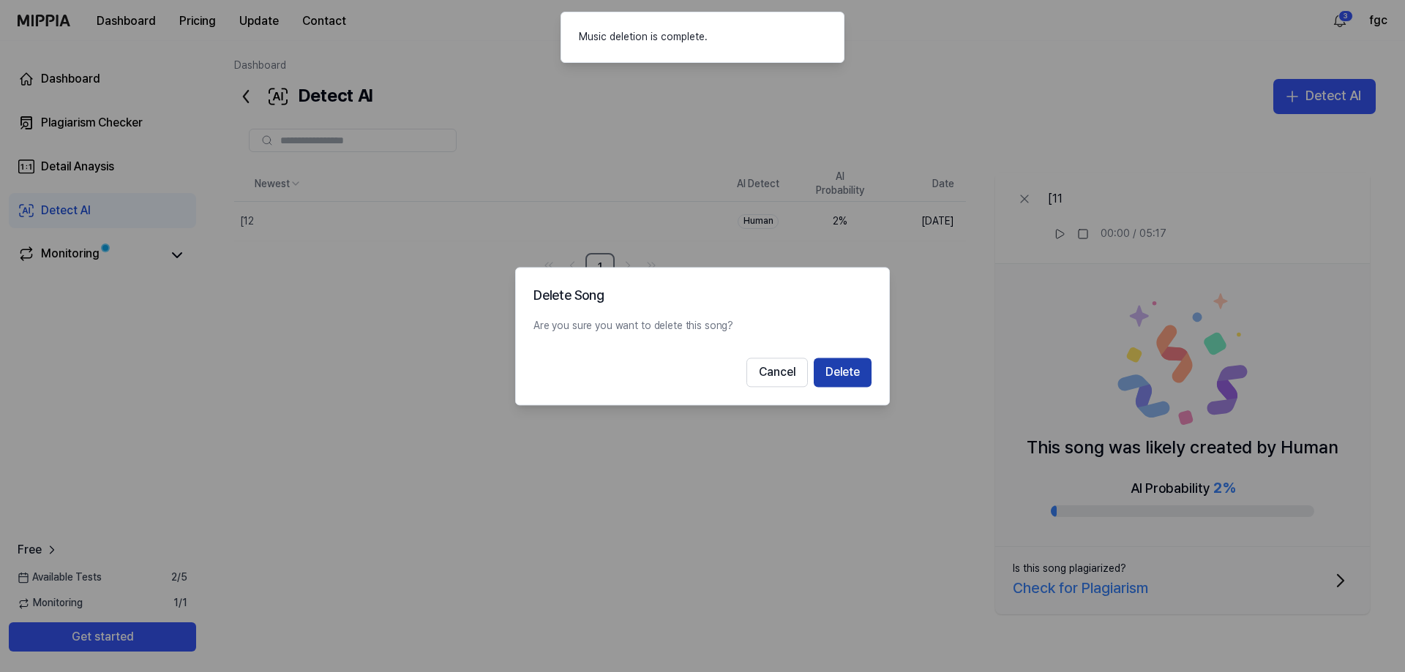
click at [842, 362] on button "Delete" at bounding box center [843, 372] width 58 height 29
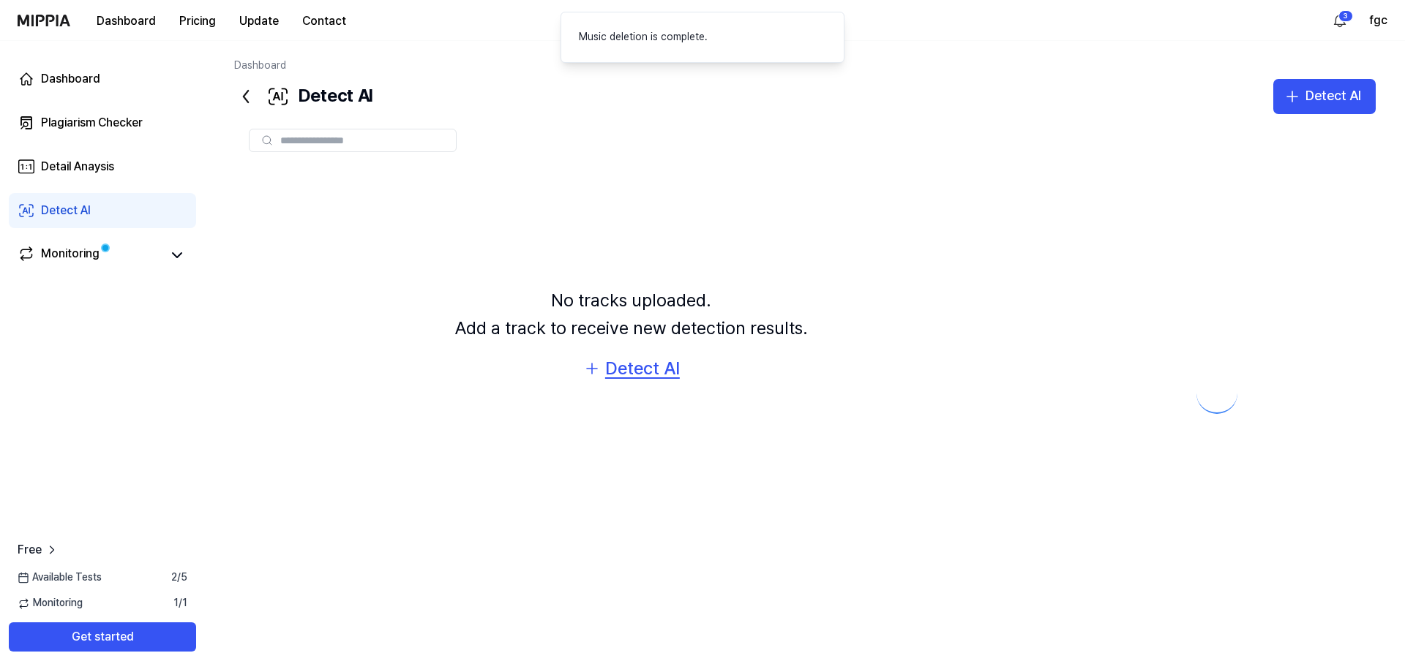
click at [625, 380] on div "Detect AI" at bounding box center [642, 369] width 75 height 28
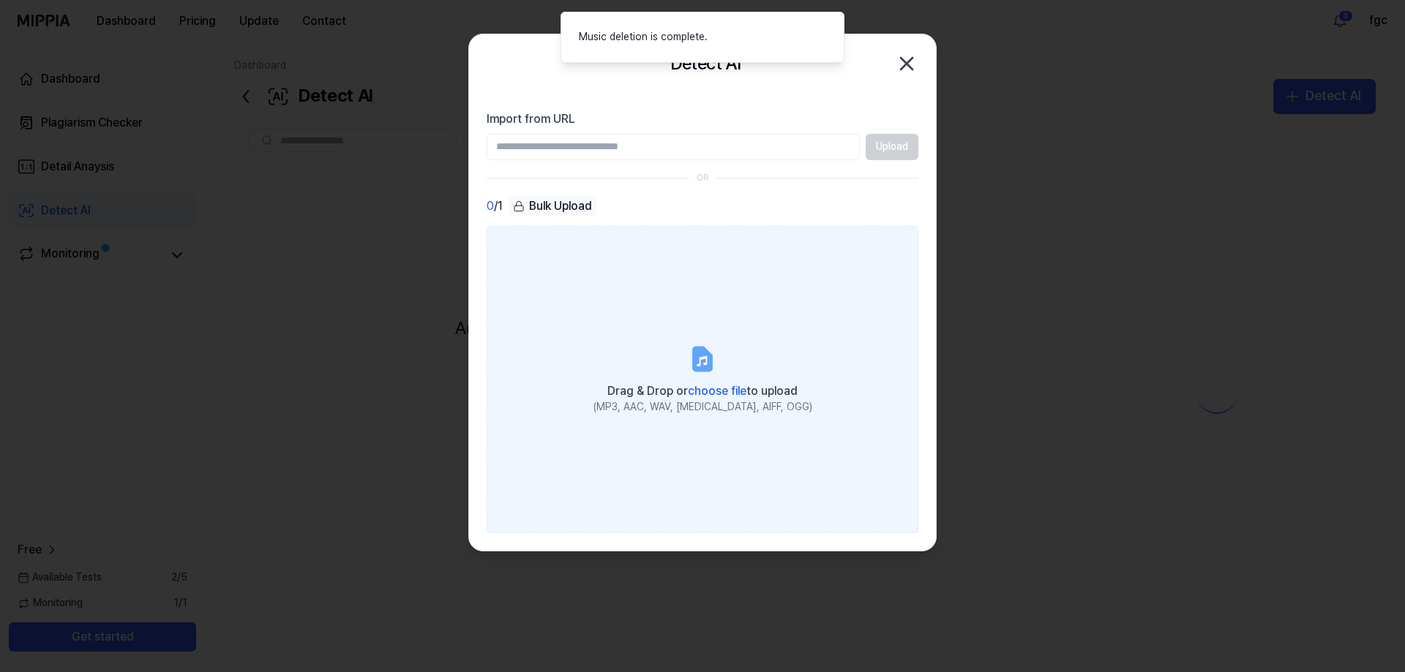
click at [662, 460] on label "Drag & Drop or choose file to upload (MP3, AAC, WAV, [MEDICAL_DATA], AIFF, OGG)" at bounding box center [703, 379] width 432 height 307
click at [0, 0] on input "Drag & Drop or choose file to upload (MP3, AAC, WAV, [MEDICAL_DATA], AIFF, OGG)" at bounding box center [0, 0] width 0 height 0
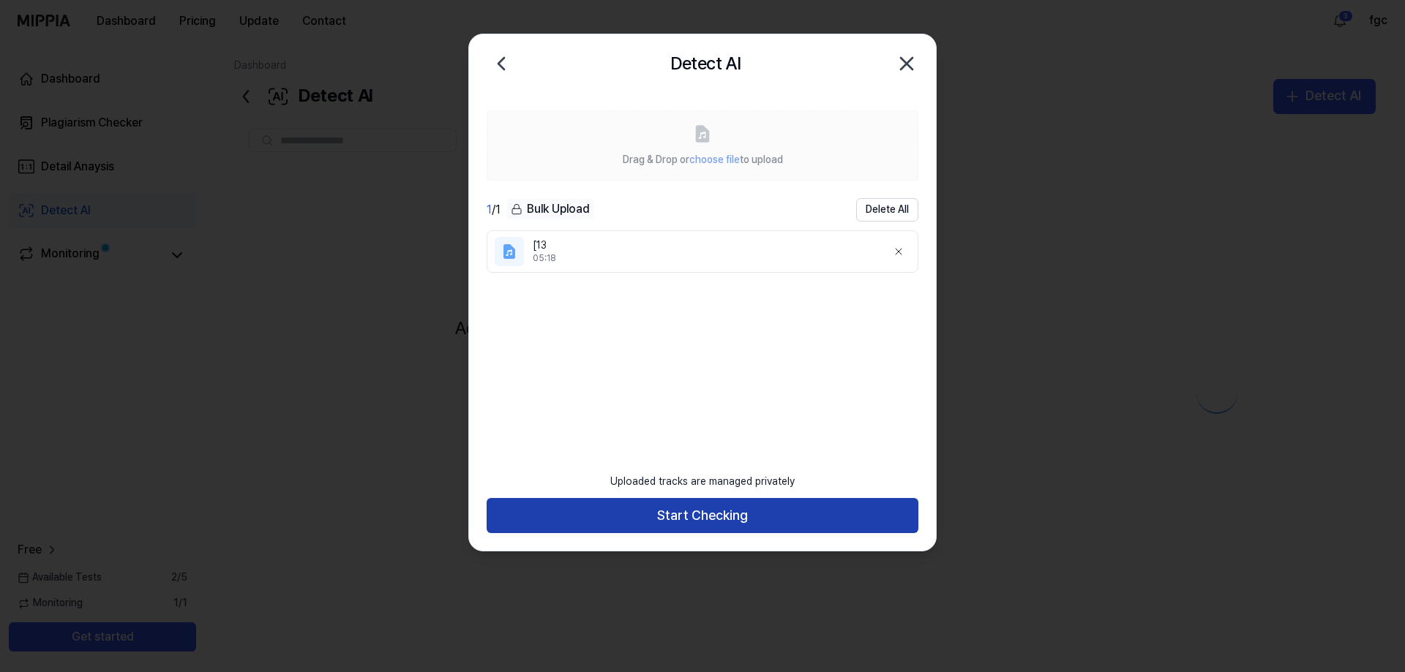
click at [766, 514] on button "Start Checking" at bounding box center [703, 515] width 432 height 35
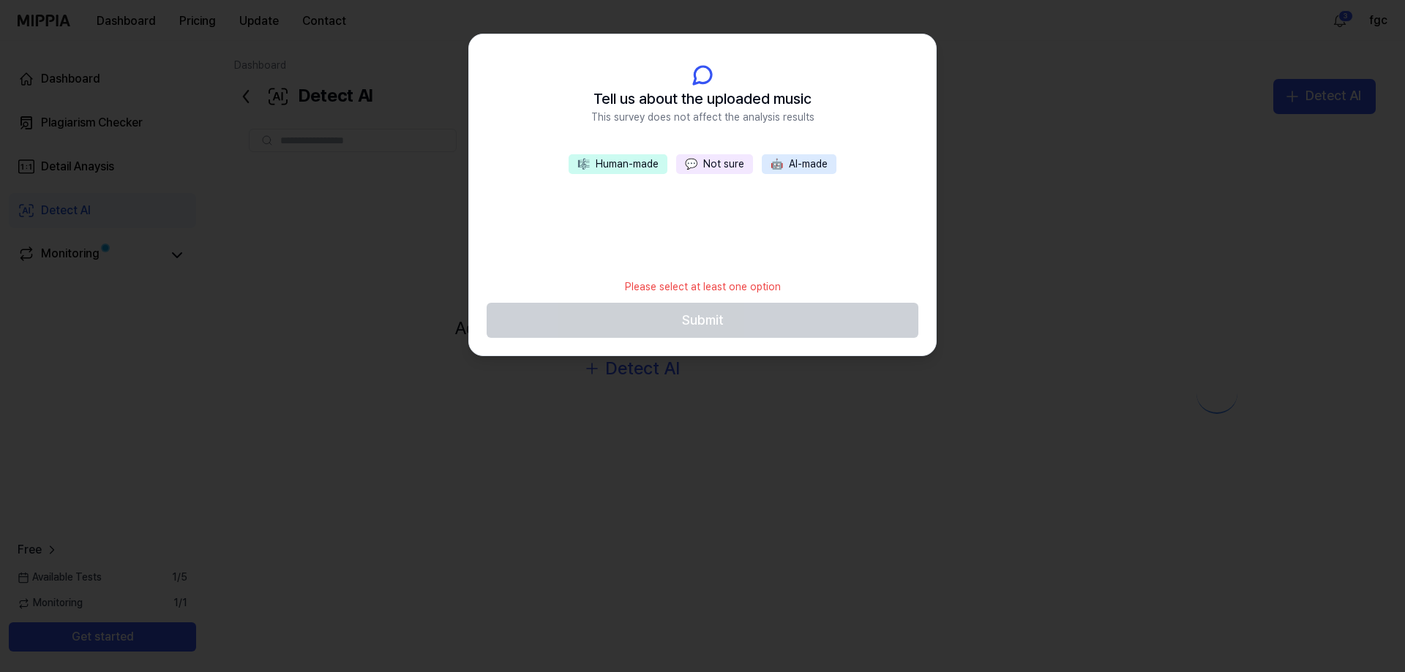
click at [702, 188] on div "🎼 Human-made 💬 Not sure 🤖 AI-made" at bounding box center [702, 212] width 467 height 117
click at [705, 173] on button "💬 Not sure" at bounding box center [714, 164] width 77 height 20
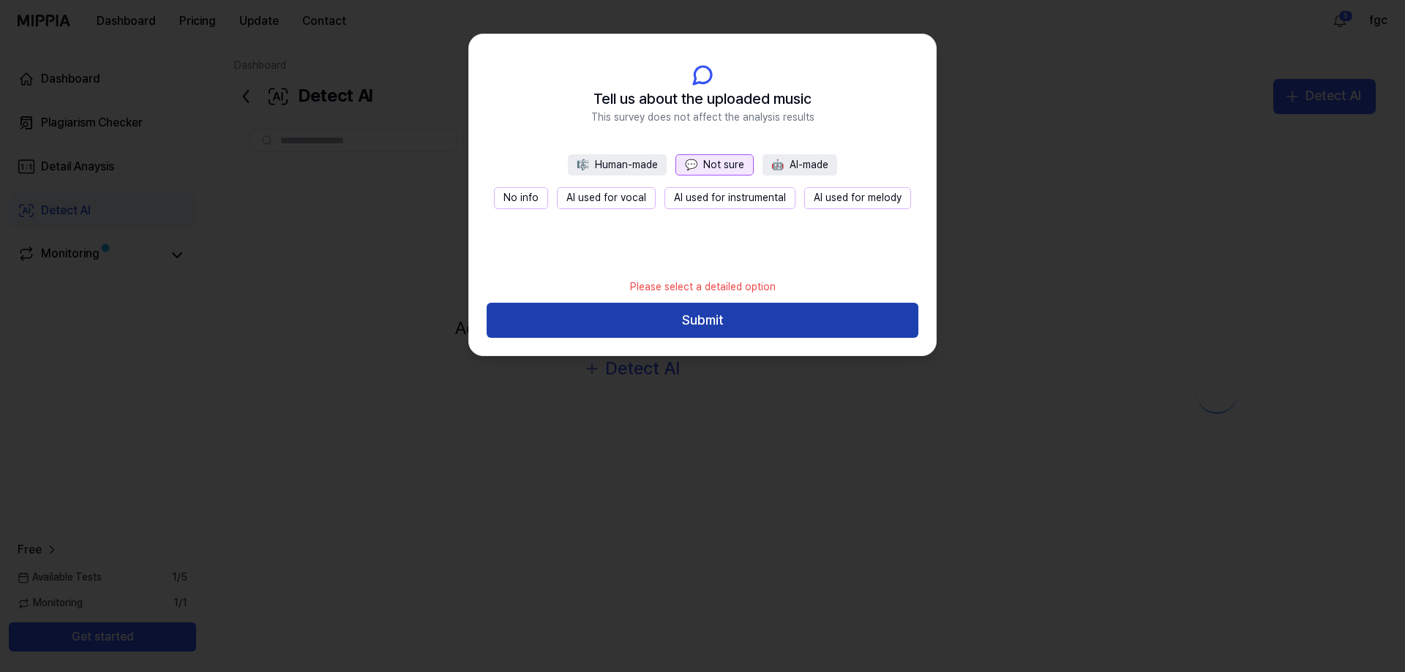
click at [721, 329] on button "Submit" at bounding box center [703, 320] width 432 height 35
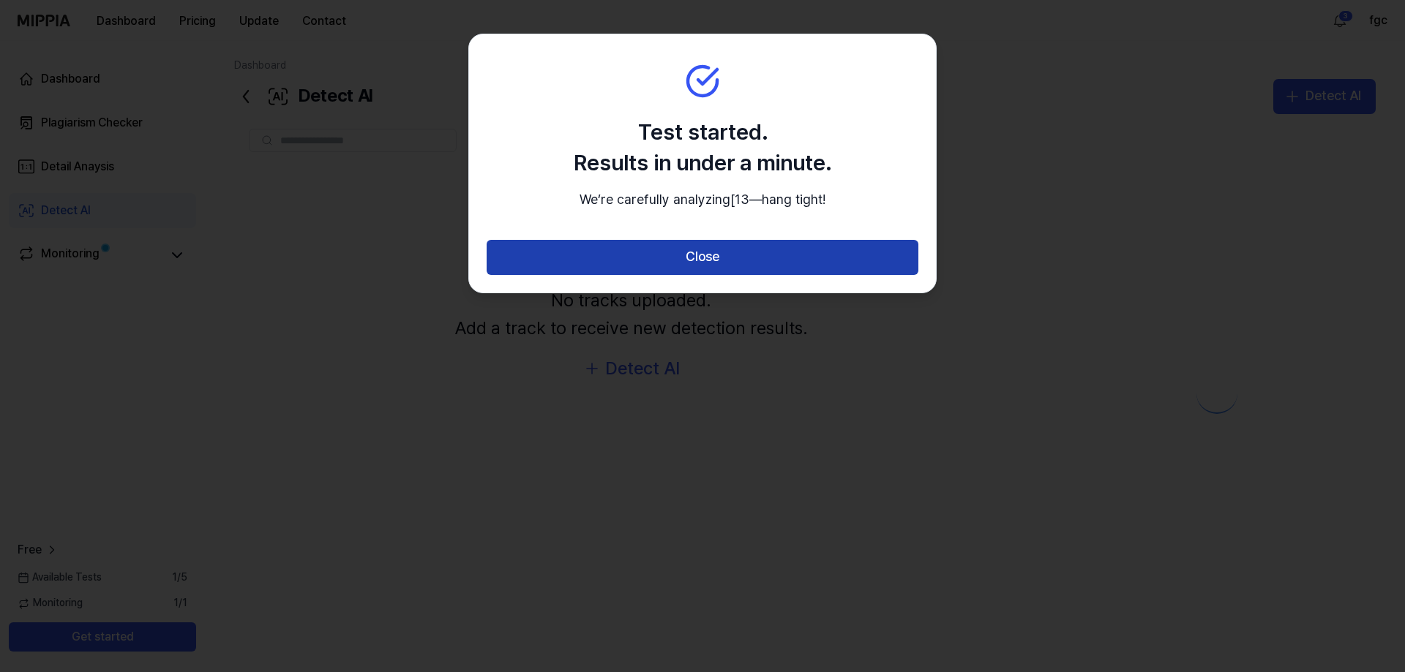
click at [732, 269] on button "Close" at bounding box center [703, 257] width 432 height 35
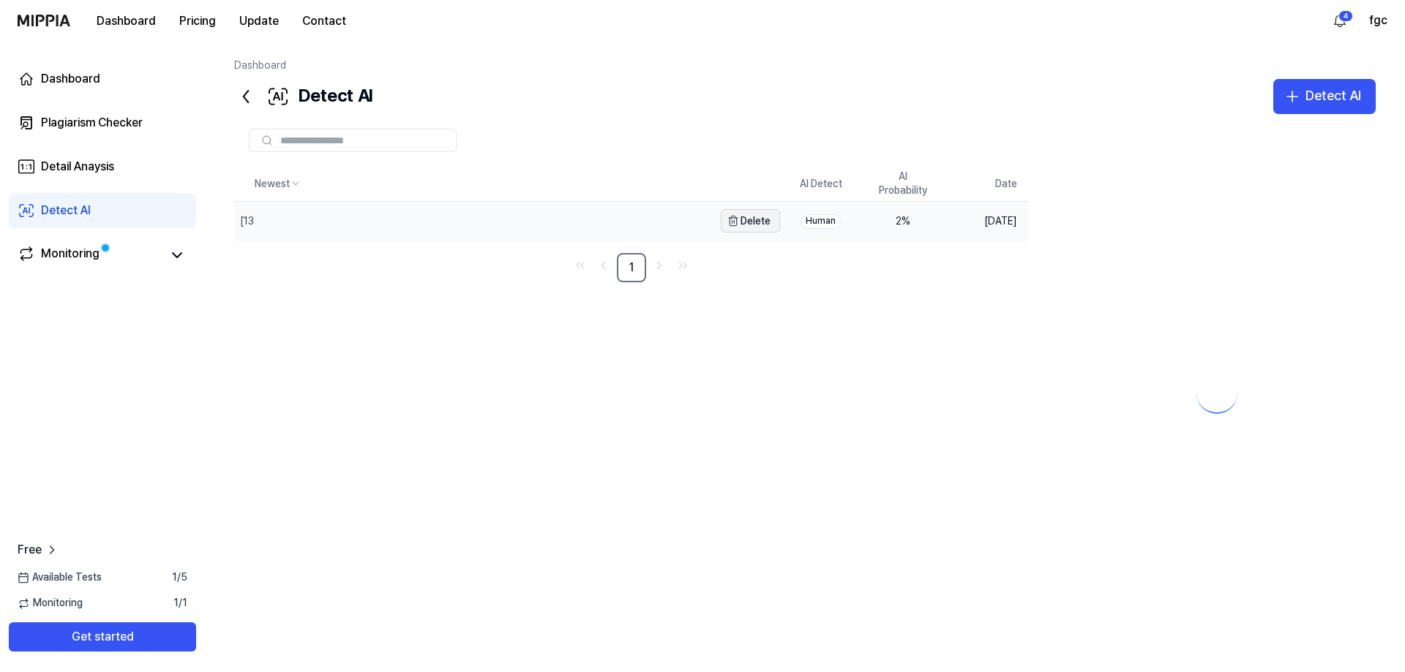
click at [745, 220] on button "Delete" at bounding box center [750, 220] width 59 height 23
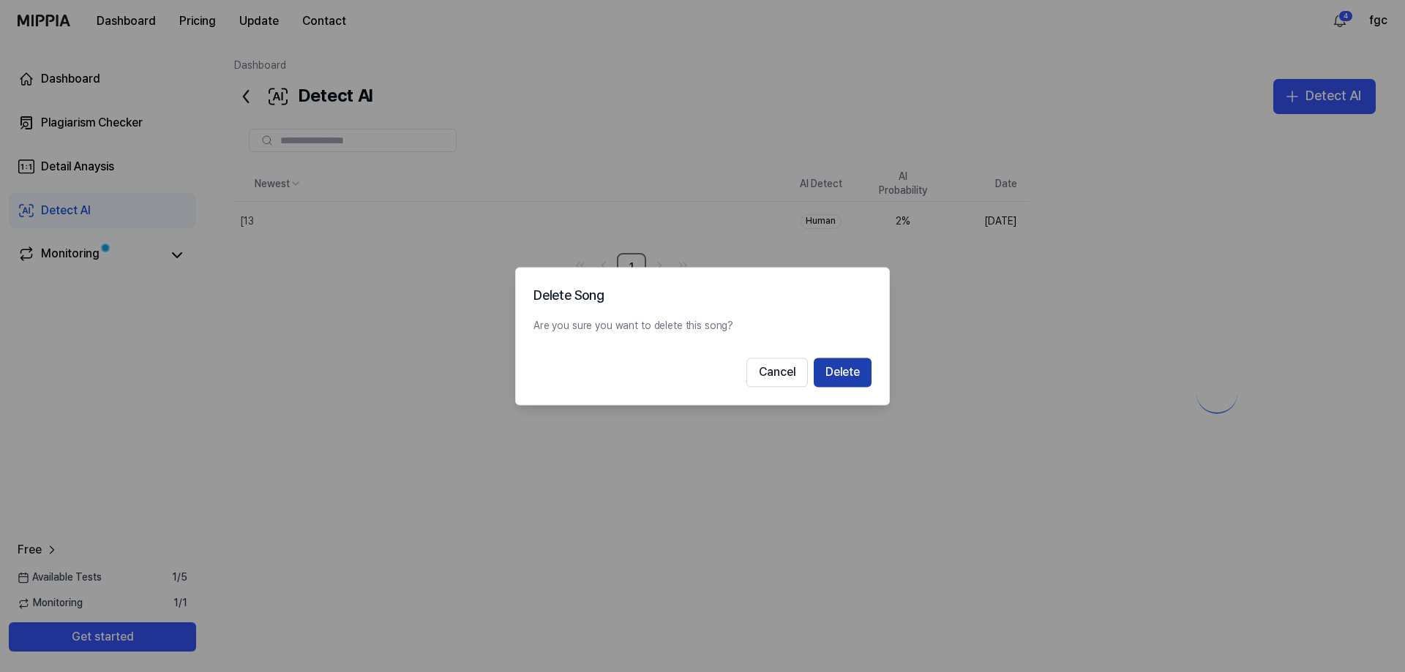
click at [841, 359] on button "Delete" at bounding box center [843, 372] width 58 height 29
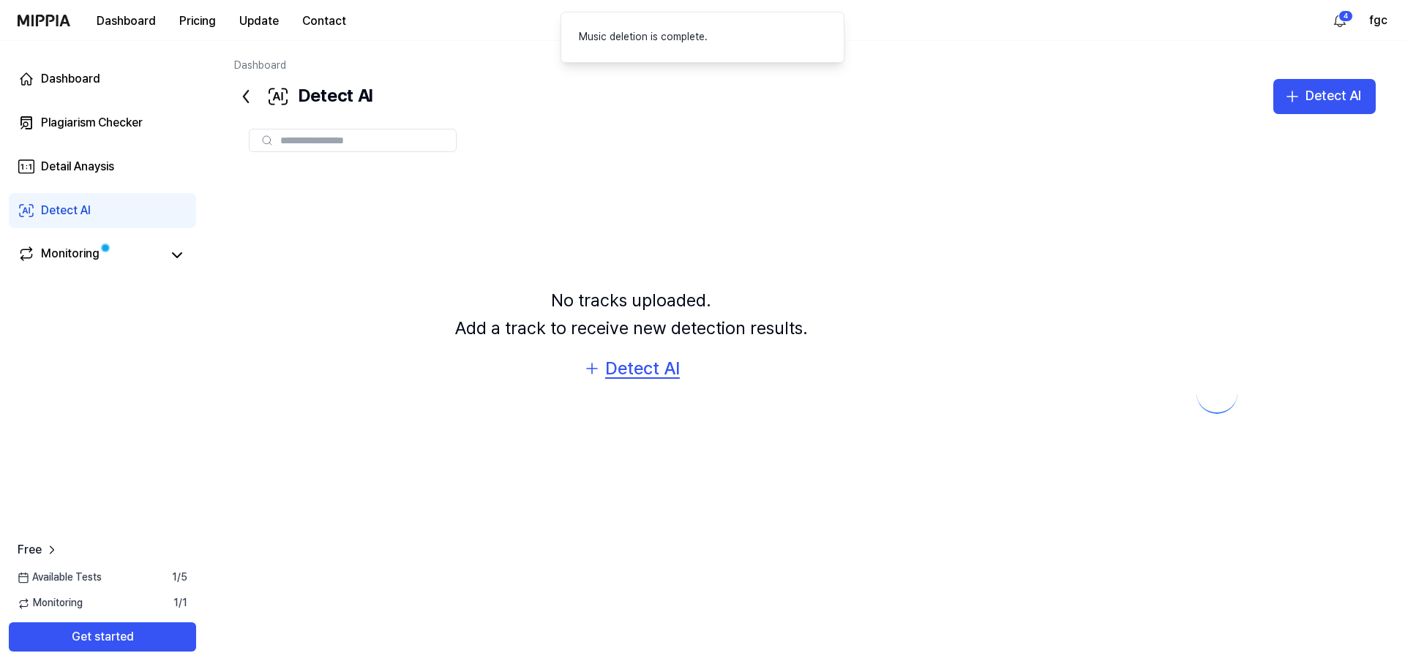
click at [625, 373] on div "Detect AI" at bounding box center [642, 369] width 75 height 28
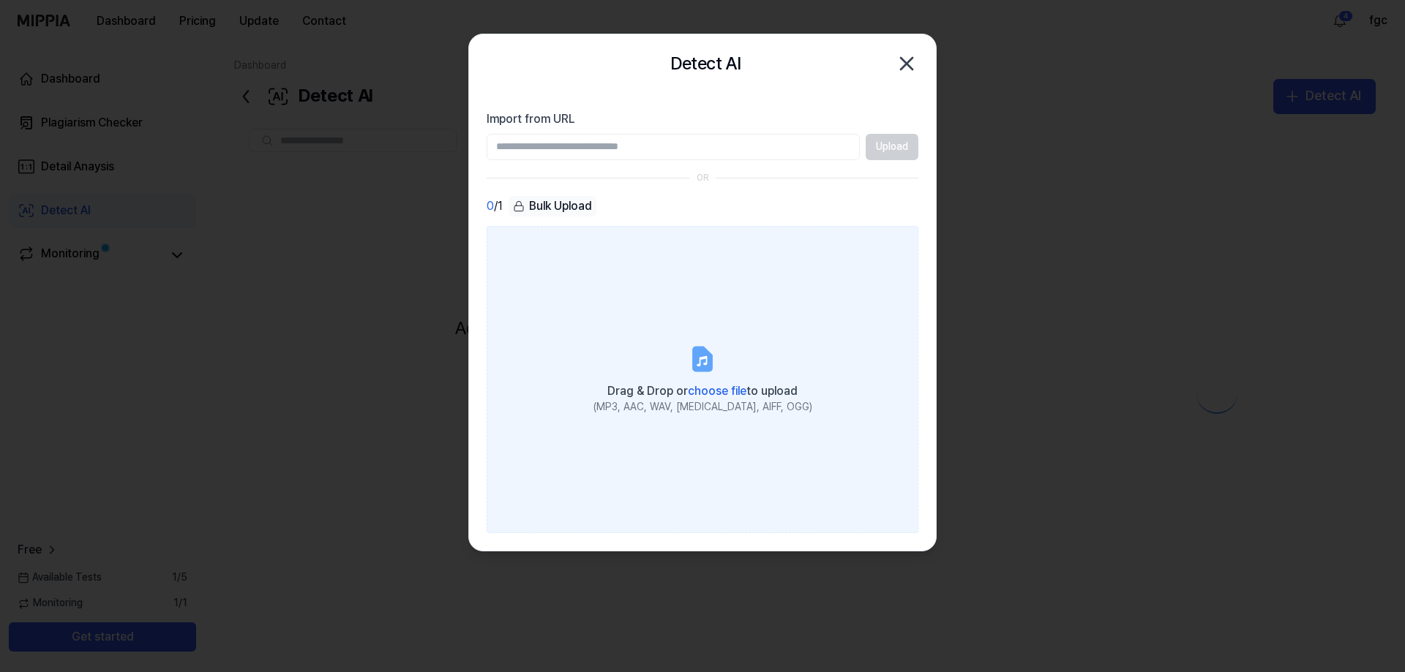
click at [725, 359] on label "Drag & Drop or choose file to upload (MP3, AAC, WAV, [MEDICAL_DATA], AIFF, OGG)" at bounding box center [703, 379] width 432 height 307
click at [0, 0] on input "Drag & Drop or choose file to upload (MP3, AAC, WAV, [MEDICAL_DATA], AIFF, OGG)" at bounding box center [0, 0] width 0 height 0
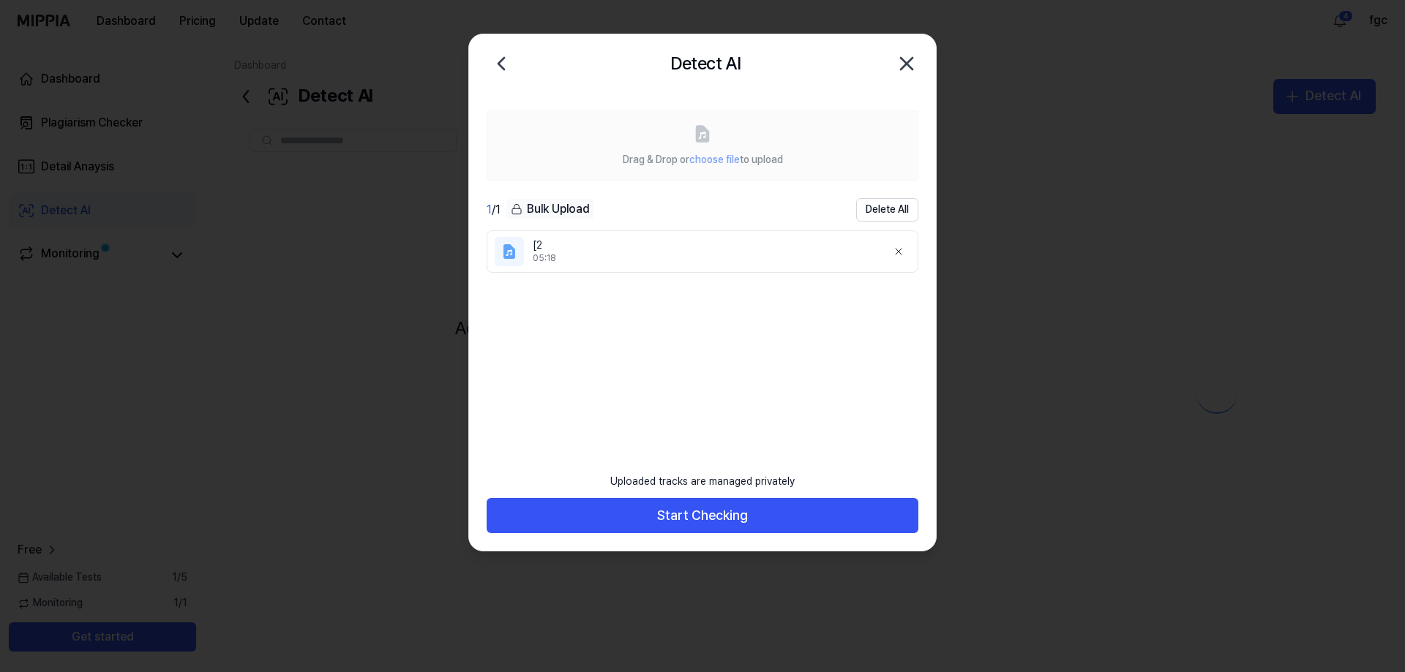
click at [730, 519] on button "Start Checking" at bounding box center [703, 515] width 432 height 35
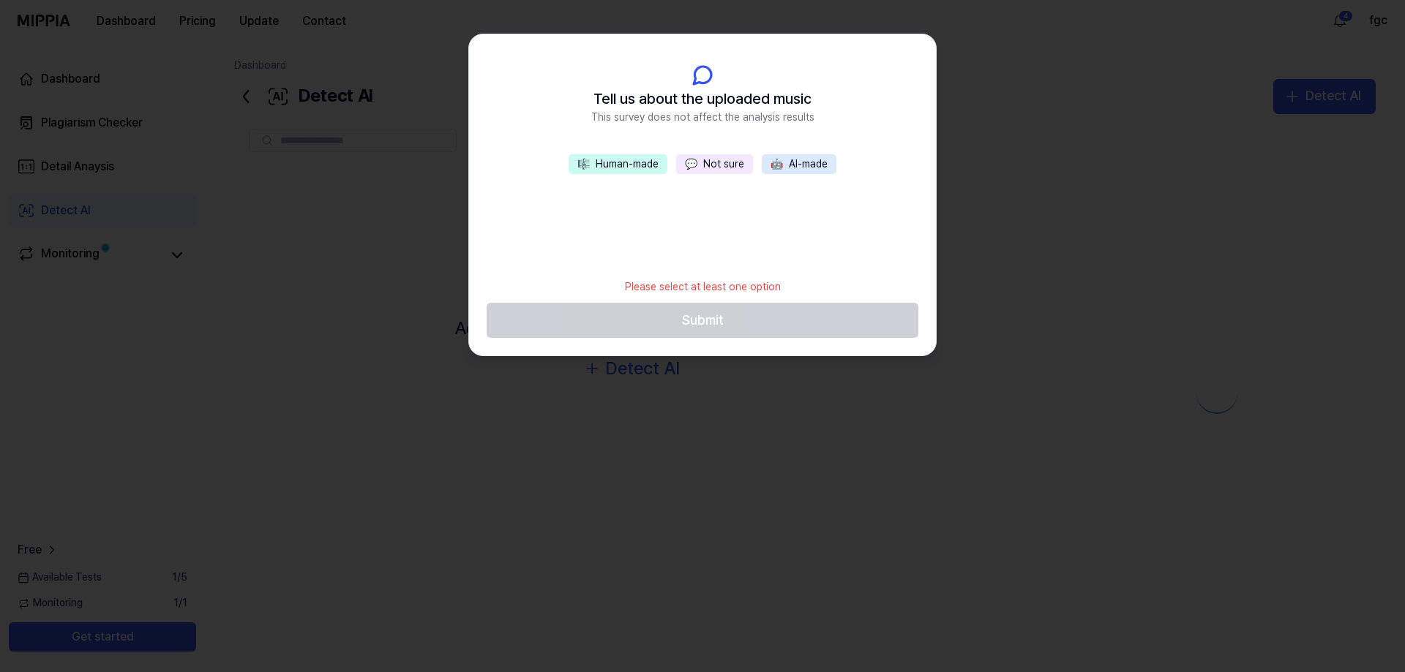
click at [713, 167] on button "💬 Not sure" at bounding box center [714, 164] width 77 height 20
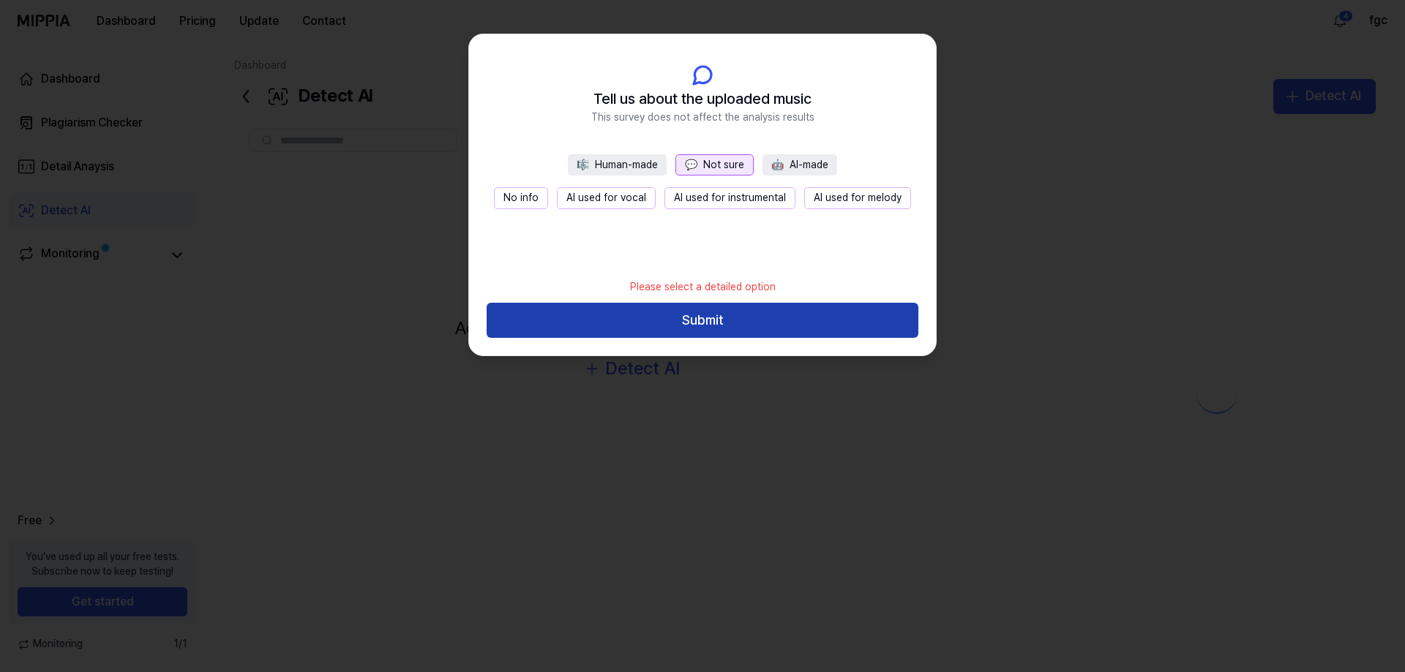
click at [723, 318] on button "Submit" at bounding box center [703, 320] width 432 height 35
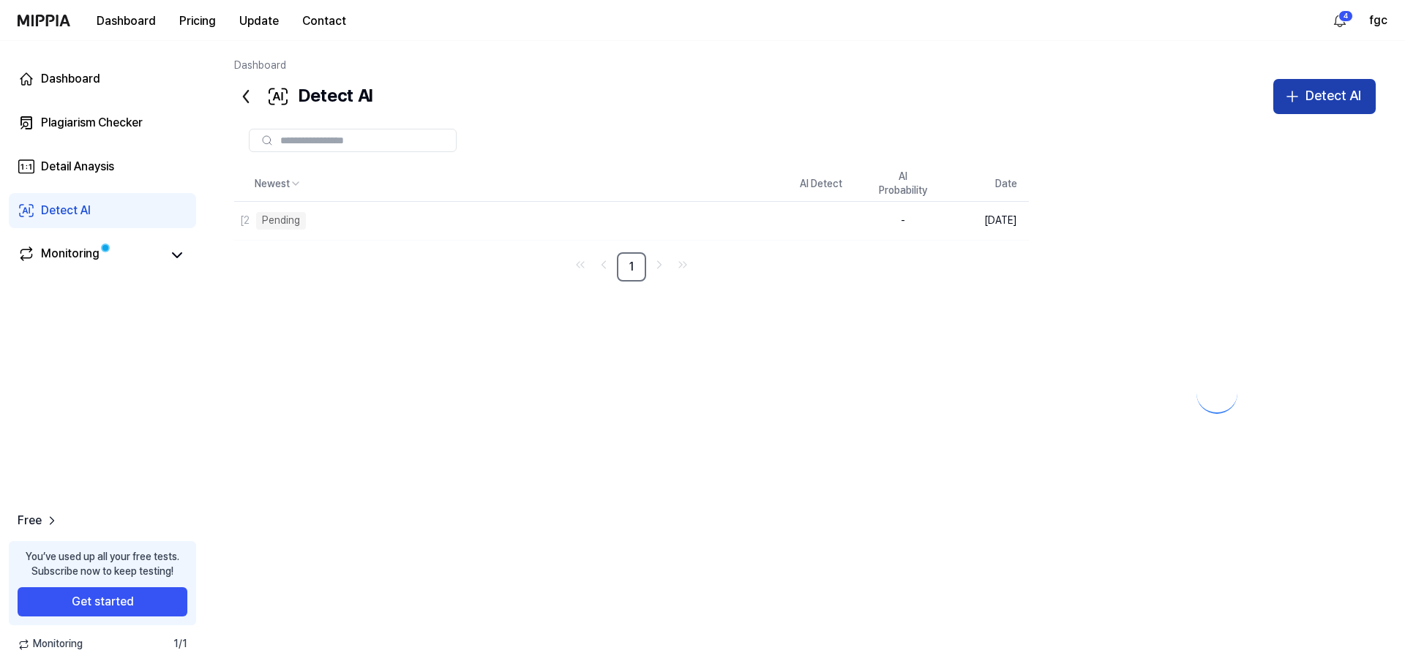
click at [1336, 83] on button "Detect AI" at bounding box center [1324, 96] width 102 height 35
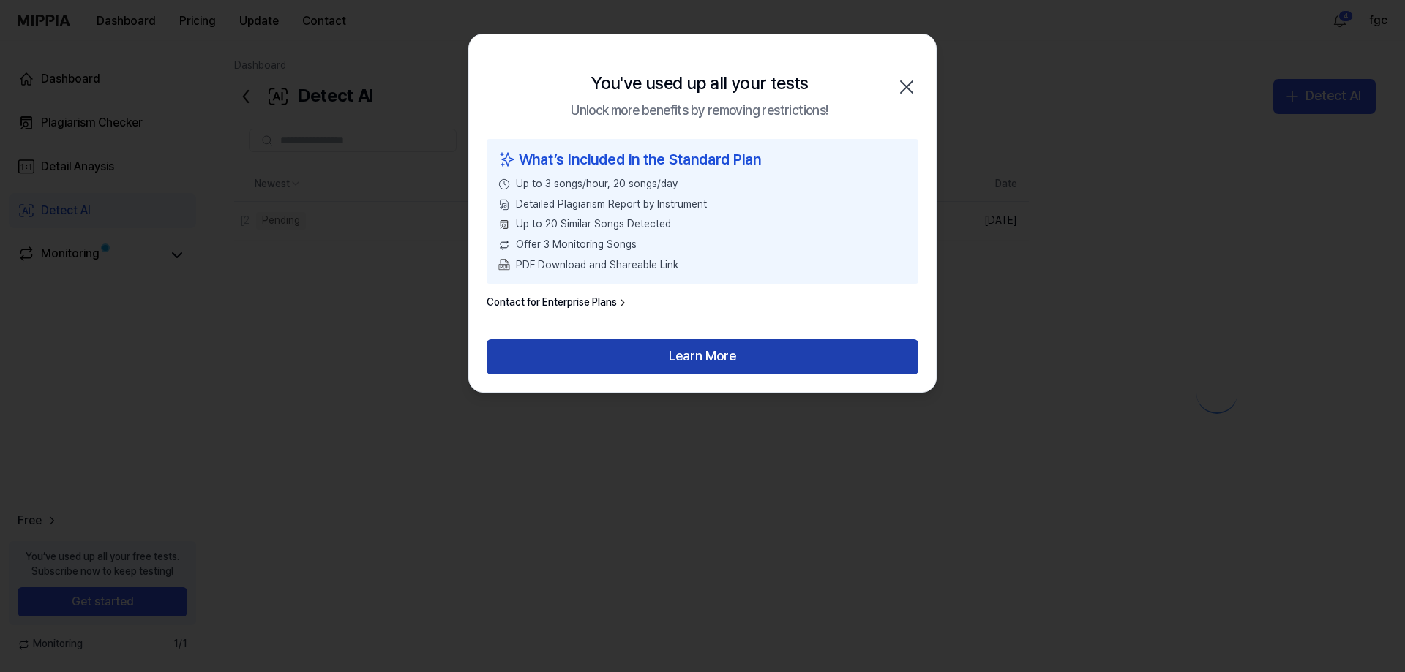
click at [757, 364] on button "Learn More" at bounding box center [703, 357] width 432 height 35
